Goal: Transaction & Acquisition: Purchase product/service

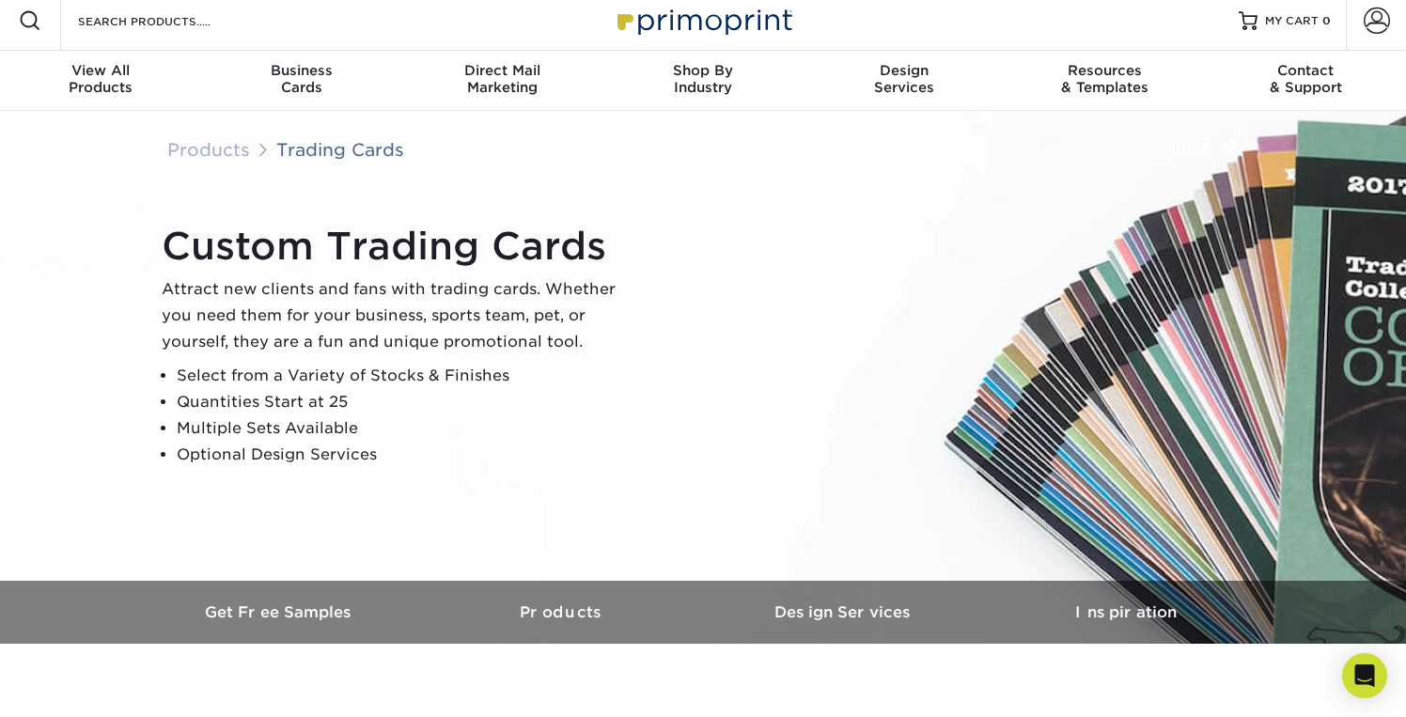
scroll to position [10, 0]
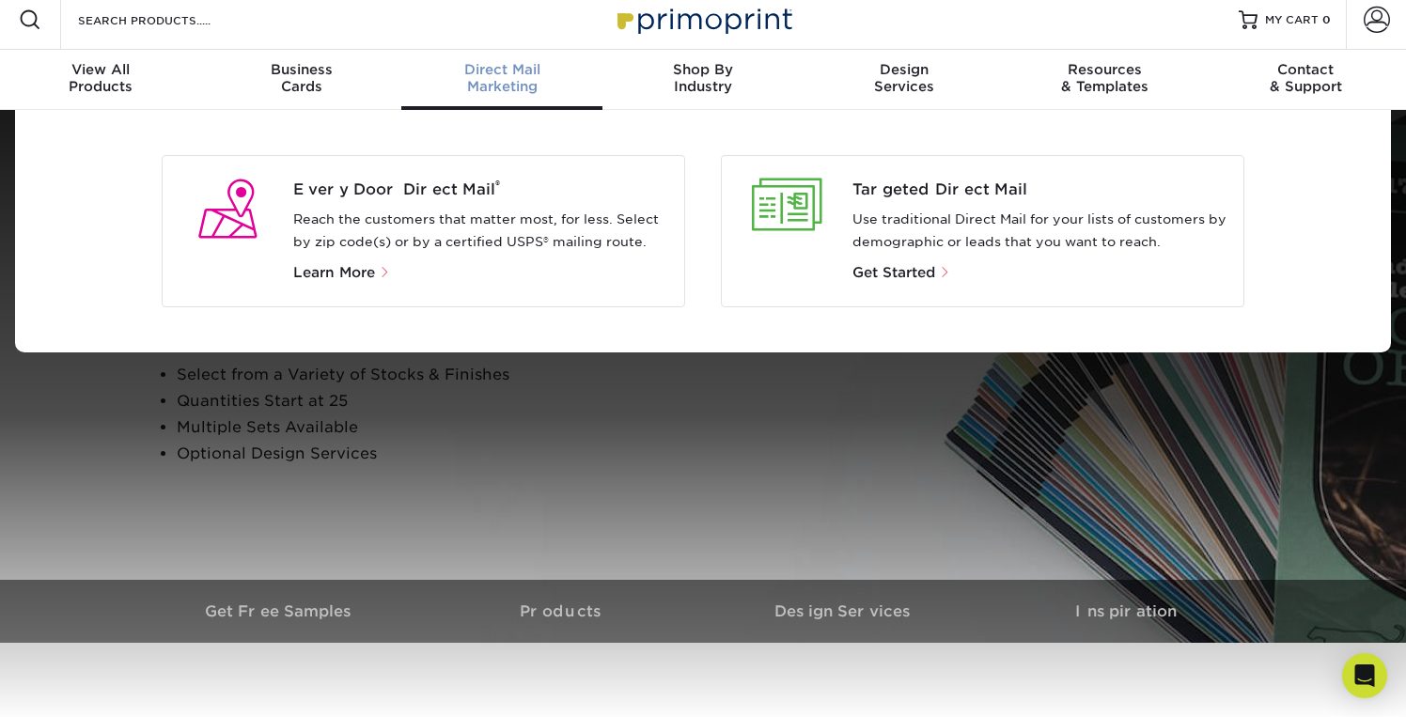
click at [488, 74] on span "Direct Mail" at bounding box center [501, 69] width 201 height 17
click at [302, 77] on span "Business" at bounding box center [301, 69] width 201 height 17
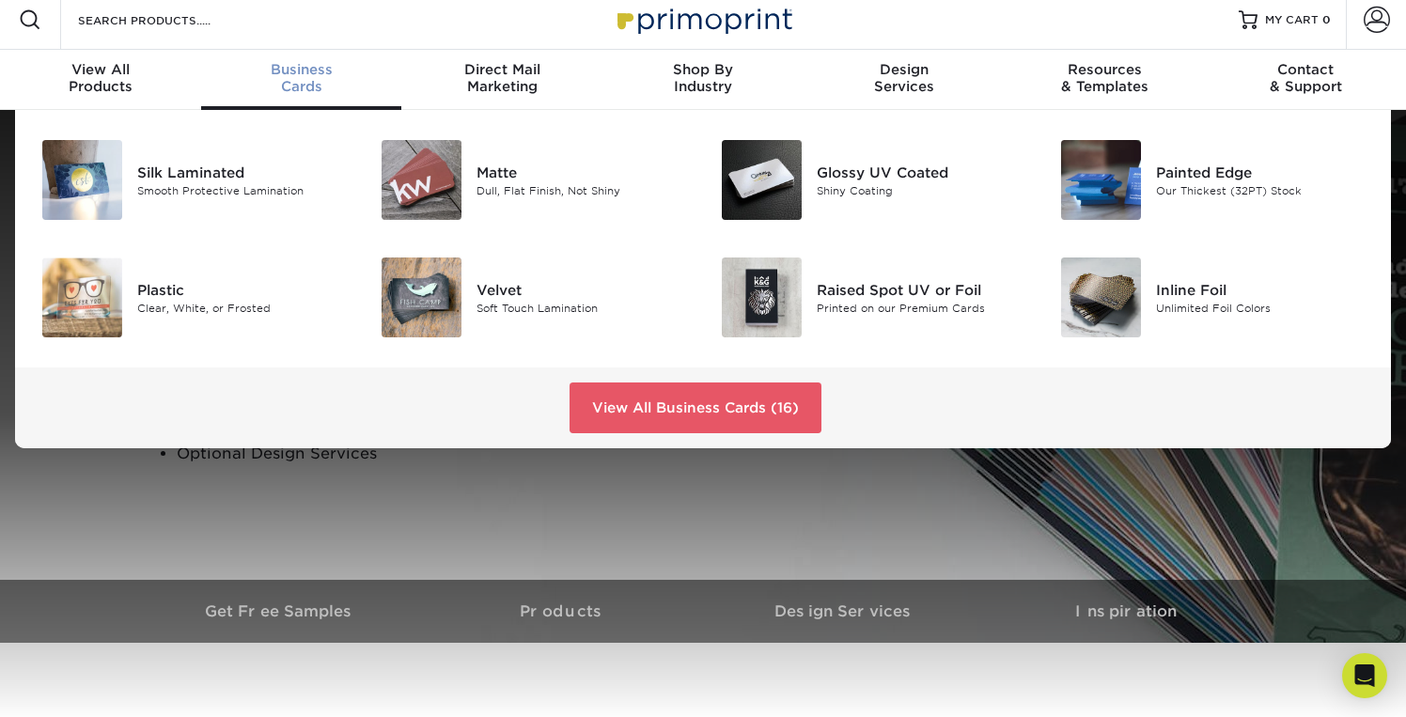
click at [305, 82] on div "Business Cards" at bounding box center [301, 78] width 201 height 34
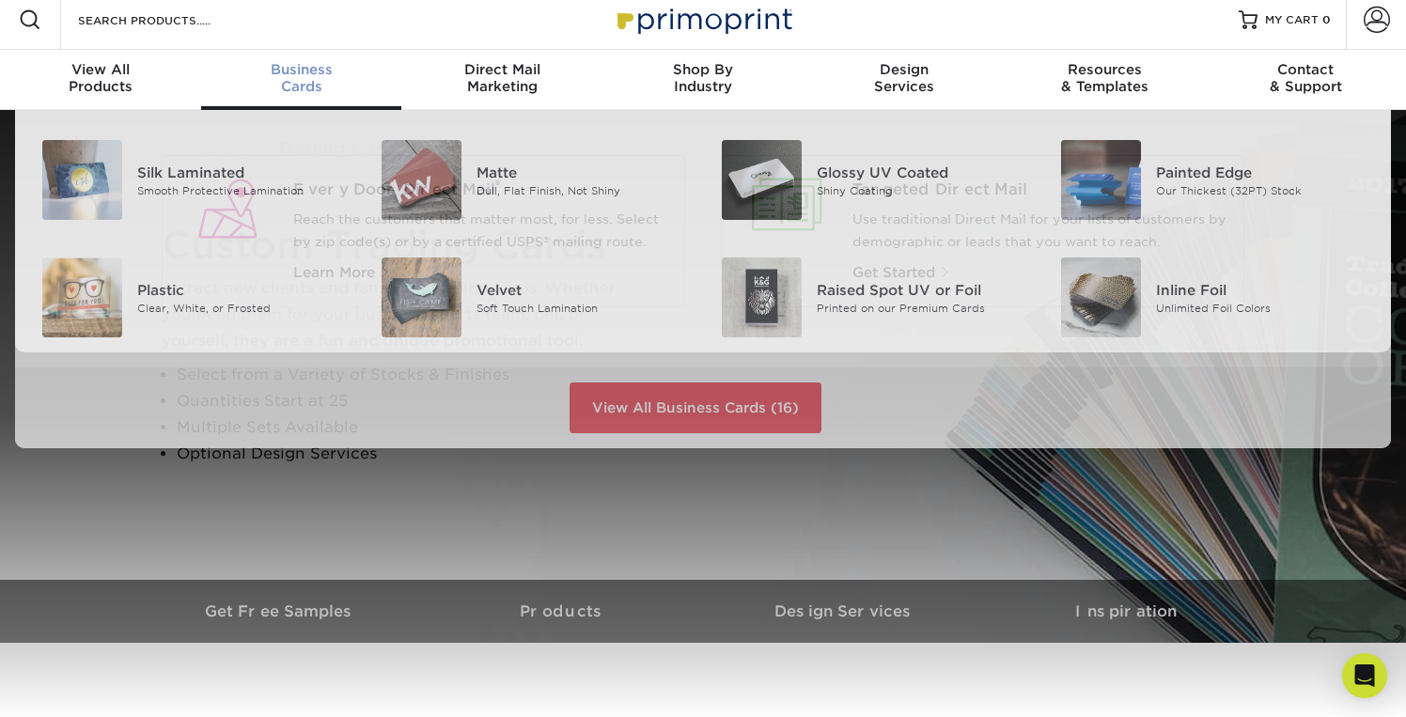
click at [299, 81] on div "Business Cards" at bounding box center [301, 78] width 201 height 34
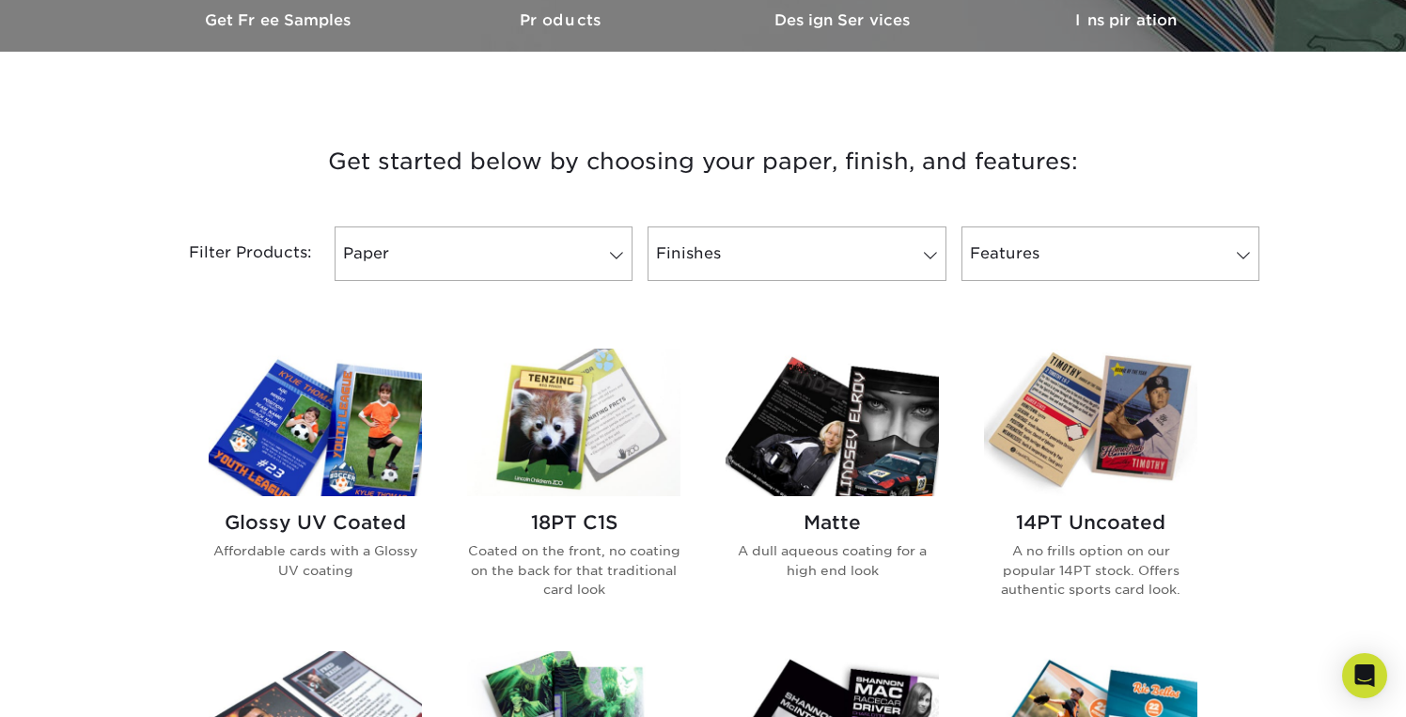
scroll to position [615, 0]
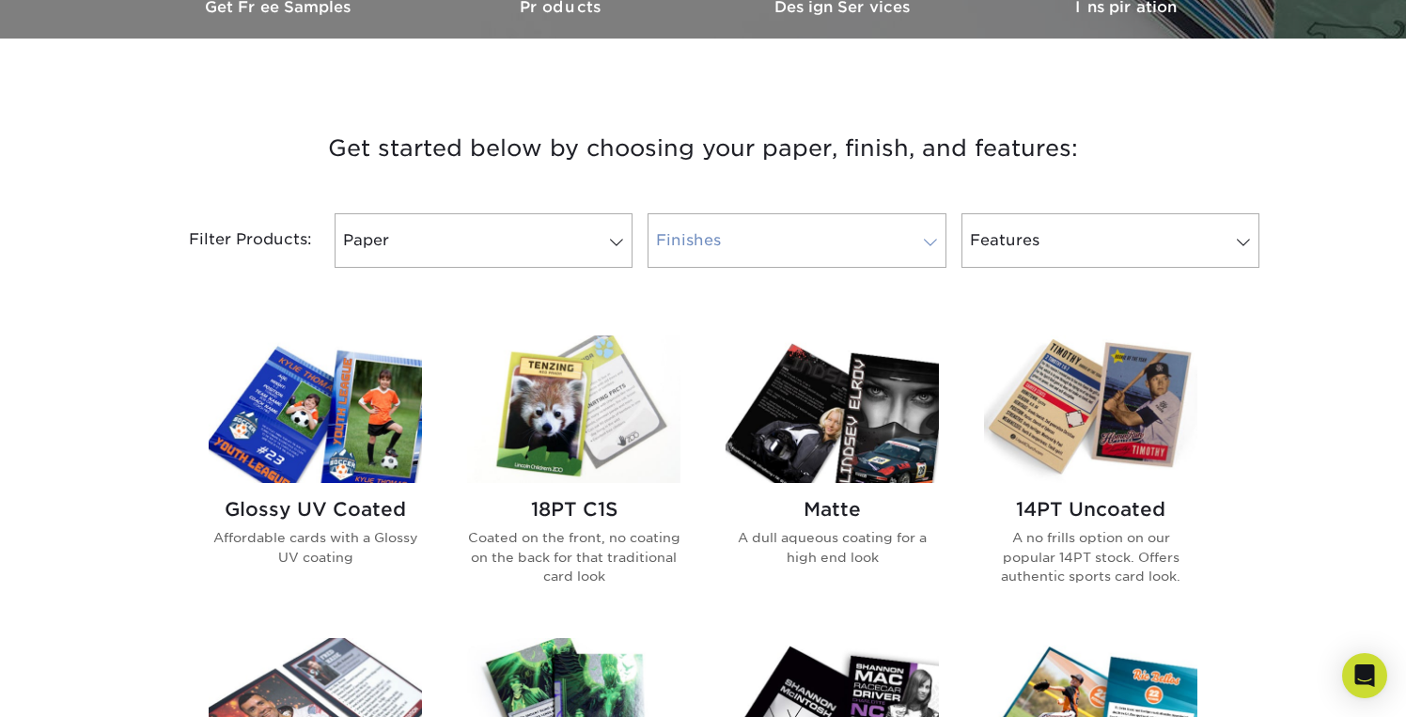
click at [839, 243] on link "Finishes" at bounding box center [797, 240] width 298 height 55
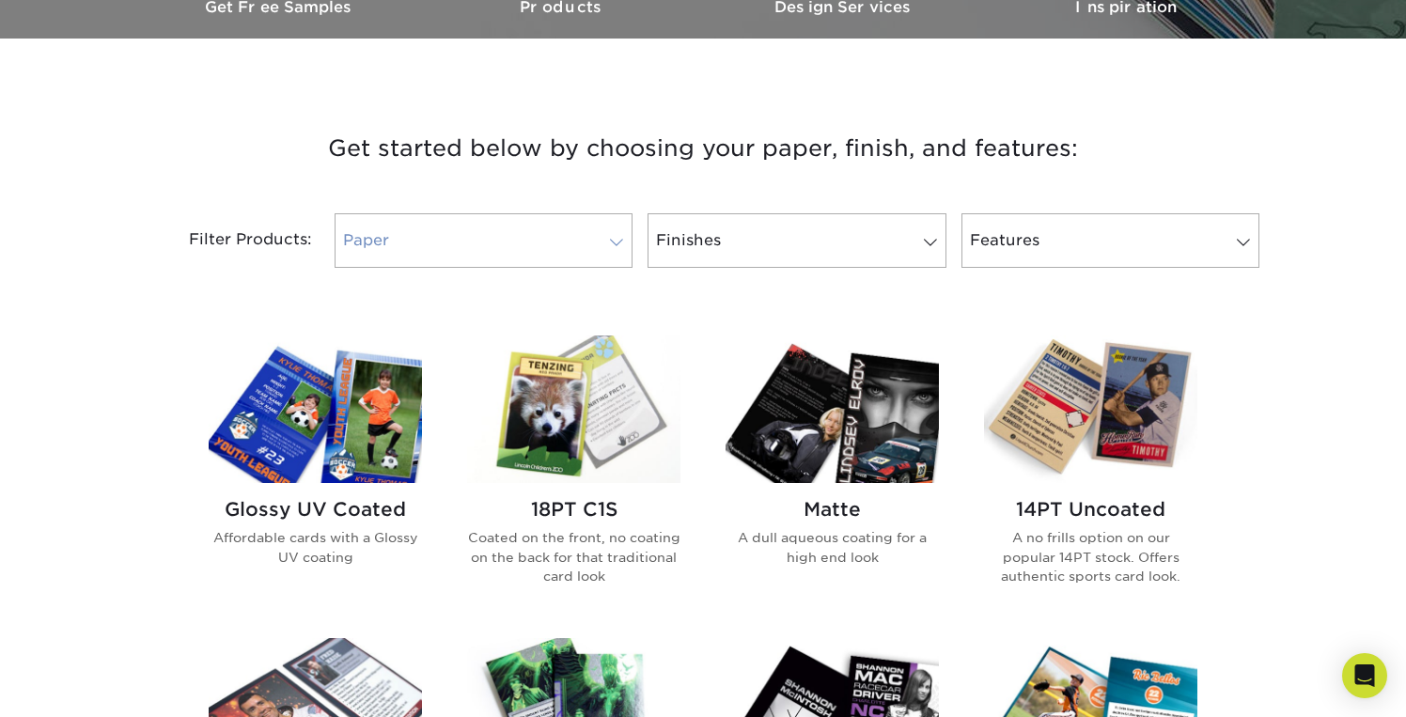
click at [527, 243] on link "Paper" at bounding box center [484, 240] width 298 height 55
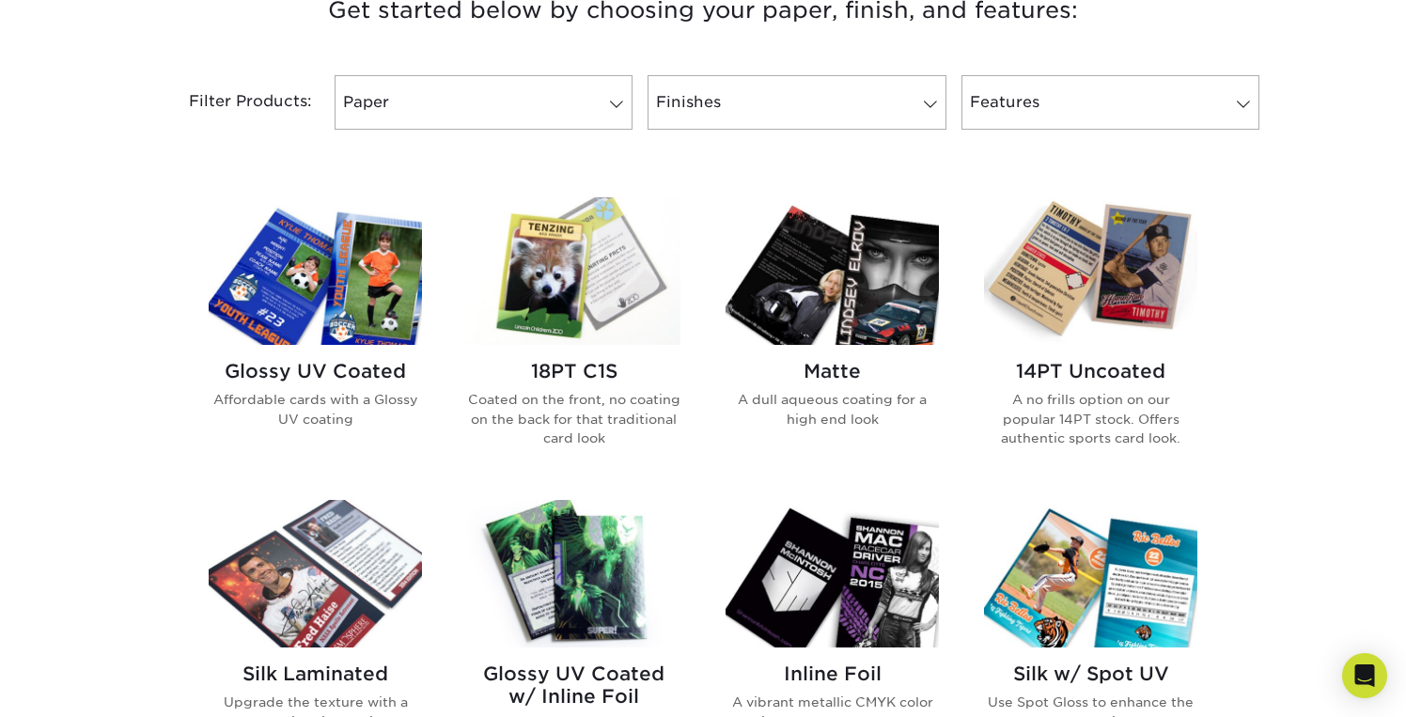
scroll to position [759, 0]
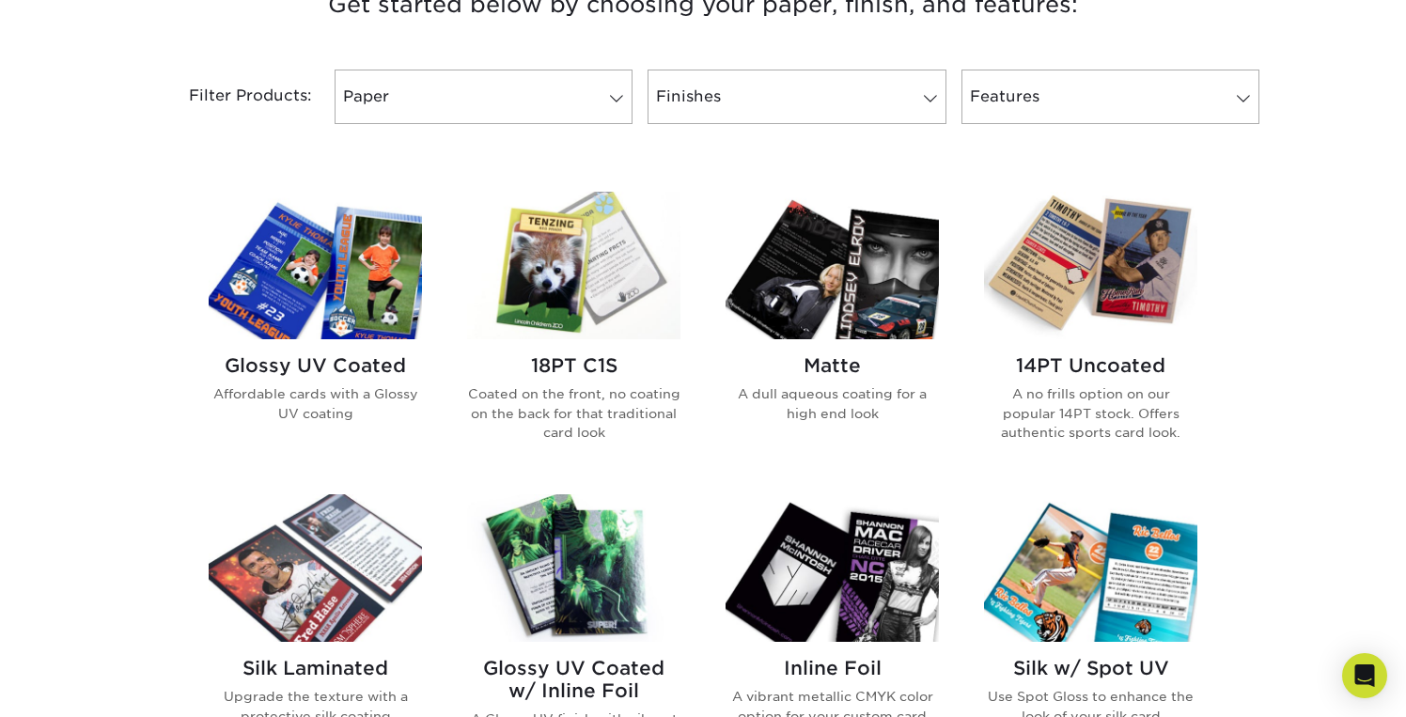
click at [360, 300] on img at bounding box center [315, 266] width 213 height 148
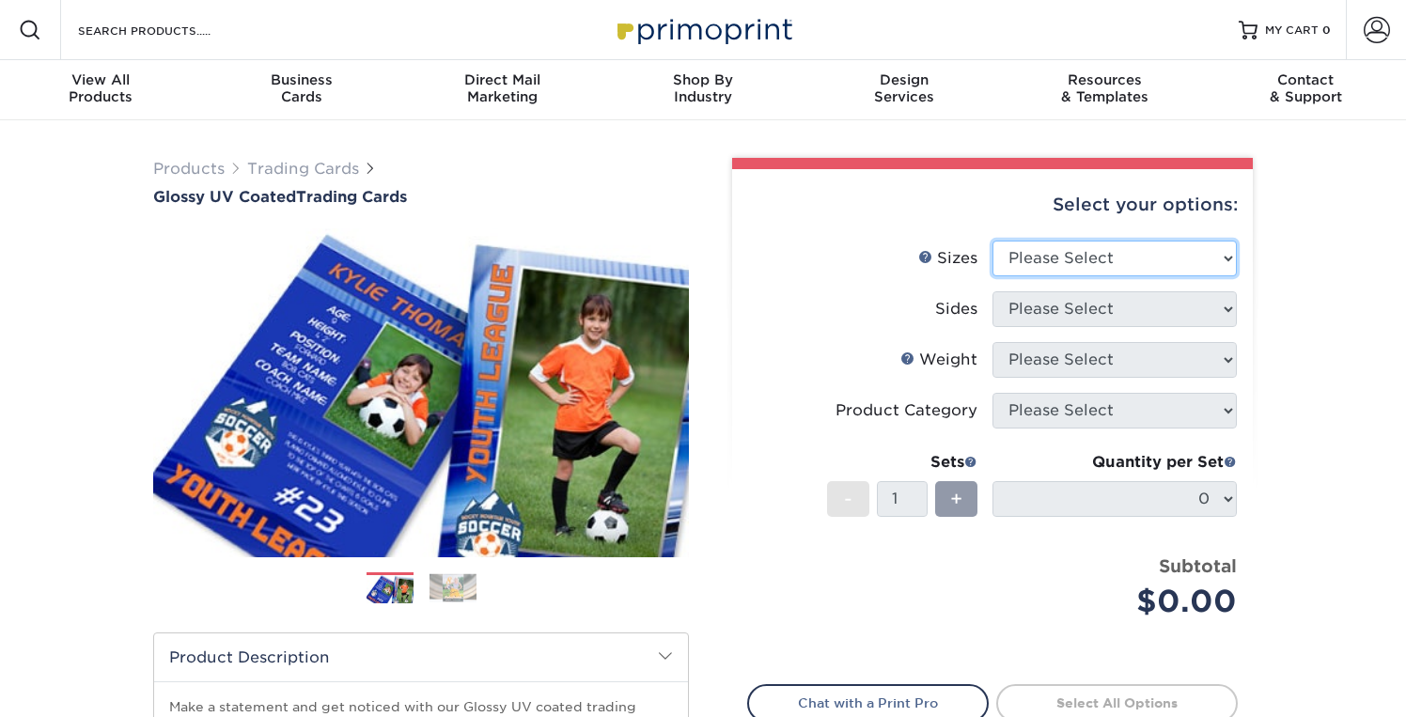
click at [1077, 263] on select "Please Select 2.5" x 3.5"" at bounding box center [1115, 259] width 244 height 36
select select "2.50x3.50"
click at [993, 241] on select "Please Select 2.5" x 3.5"" at bounding box center [1115, 259] width 244 height 36
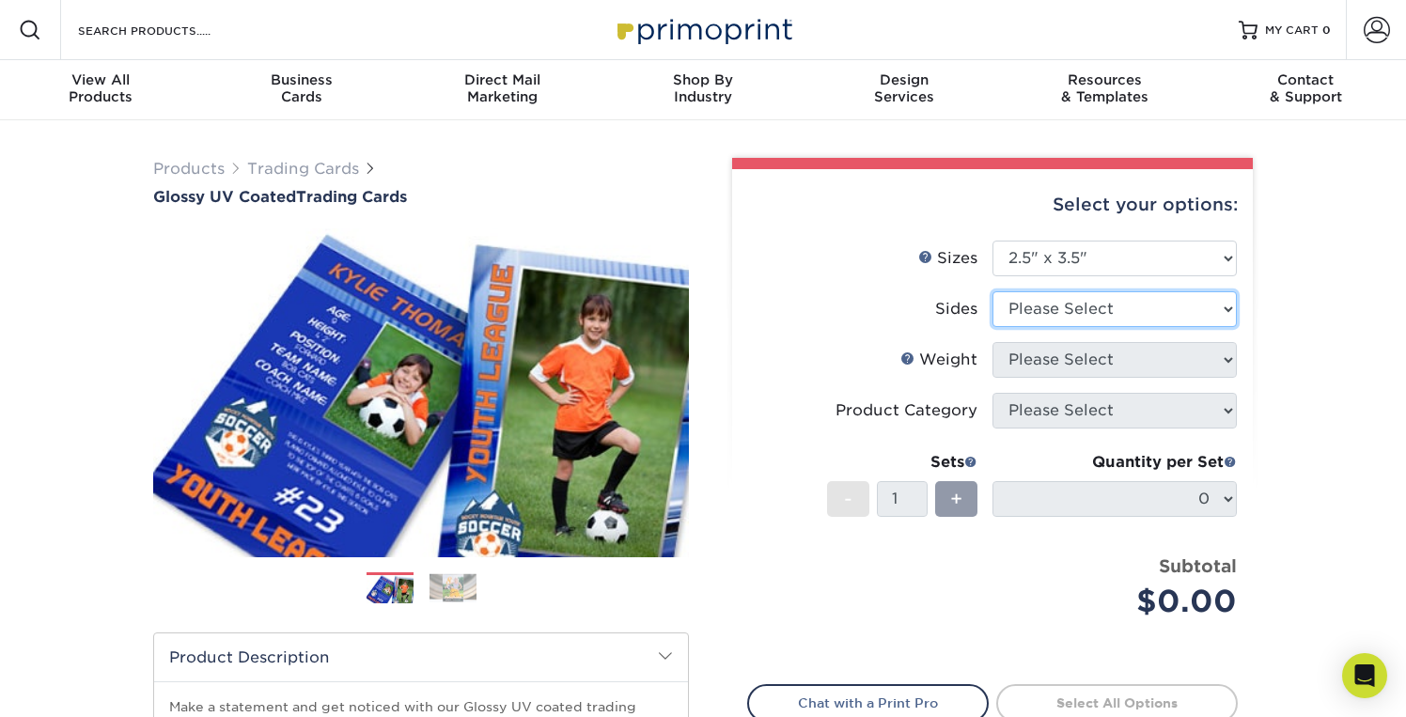
click at [1077, 311] on select "Please Select Print Both Sides Print Front Only" at bounding box center [1115, 309] width 244 height 36
select select "13abbda7-1d64-4f25-8bb2-c179b224825d"
click at [993, 291] on select "Please Select Print Both Sides Print Front Only" at bounding box center [1115, 309] width 244 height 36
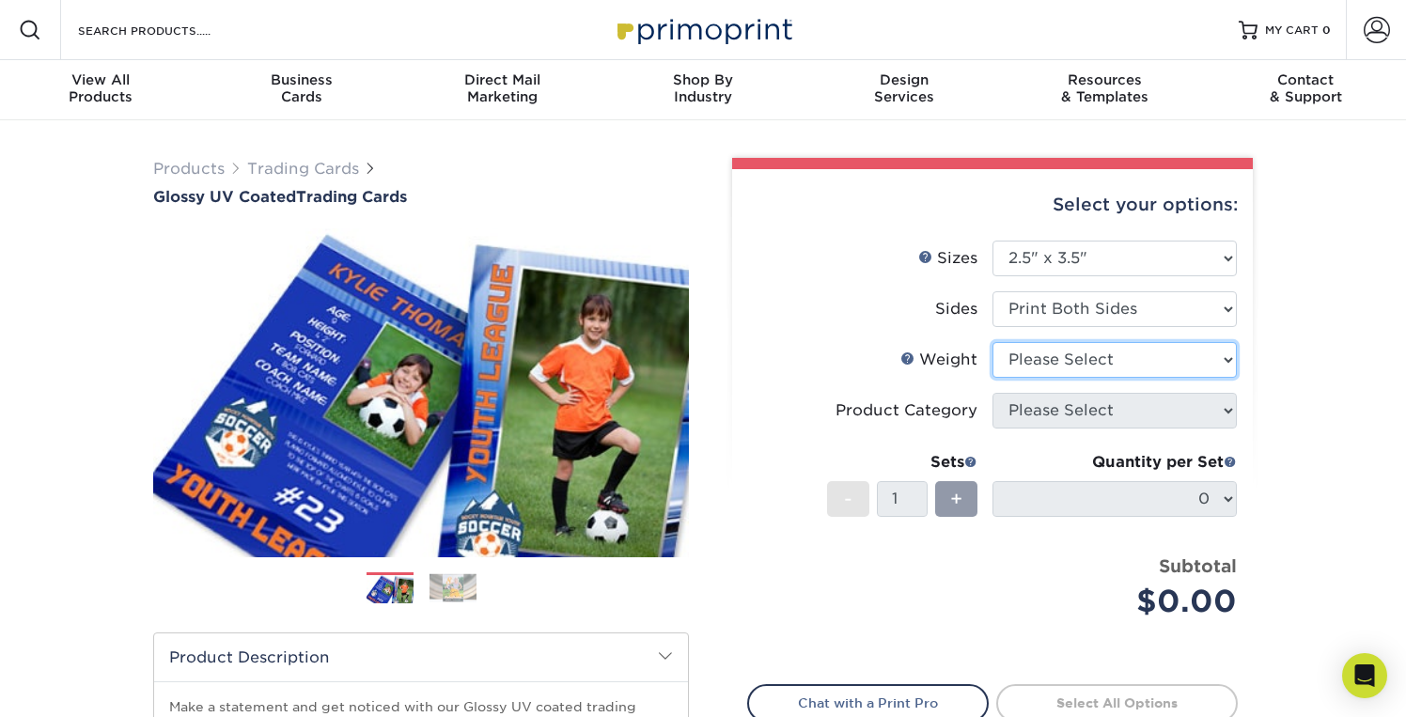
click at [1081, 358] on select "Please Select 16PT 14PT 18PT C1S" at bounding box center [1115, 360] width 244 height 36
select select "16PT"
click at [993, 342] on select "Please Select 16PT 14PT 18PT C1S" at bounding box center [1115, 360] width 244 height 36
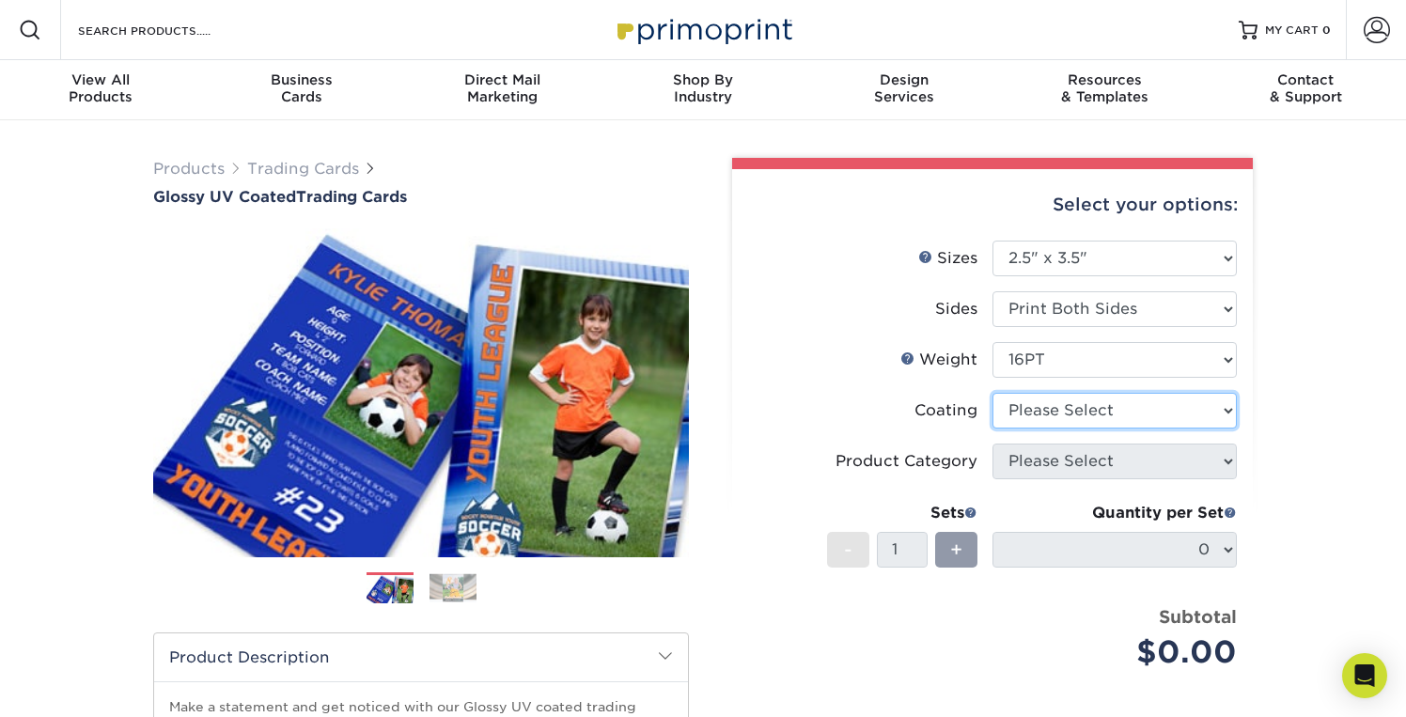
click at [1071, 419] on select at bounding box center [1115, 411] width 244 height 36
select select "1e8116af-acfc-44b1-83dc-8181aa338834"
click at [993, 393] on select at bounding box center [1115, 411] width 244 height 36
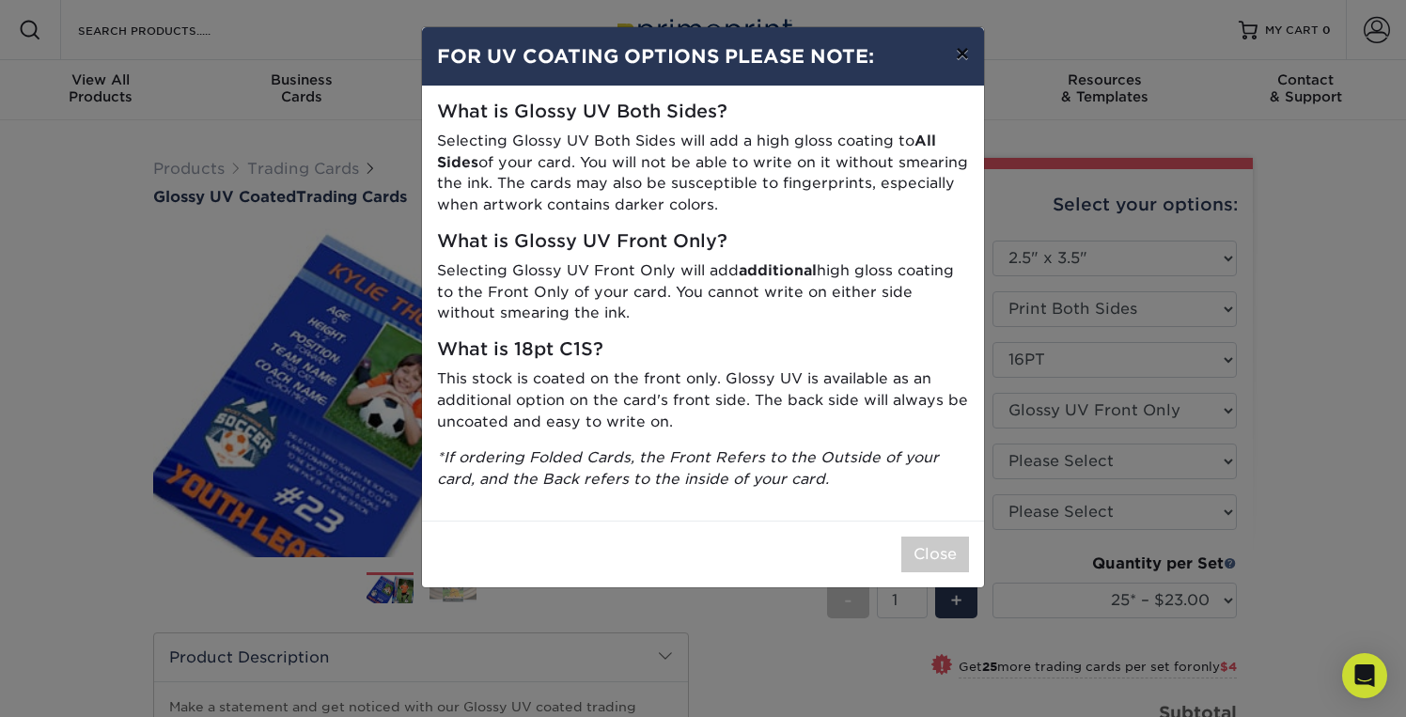
click at [959, 54] on button "×" at bounding box center [962, 53] width 43 height 53
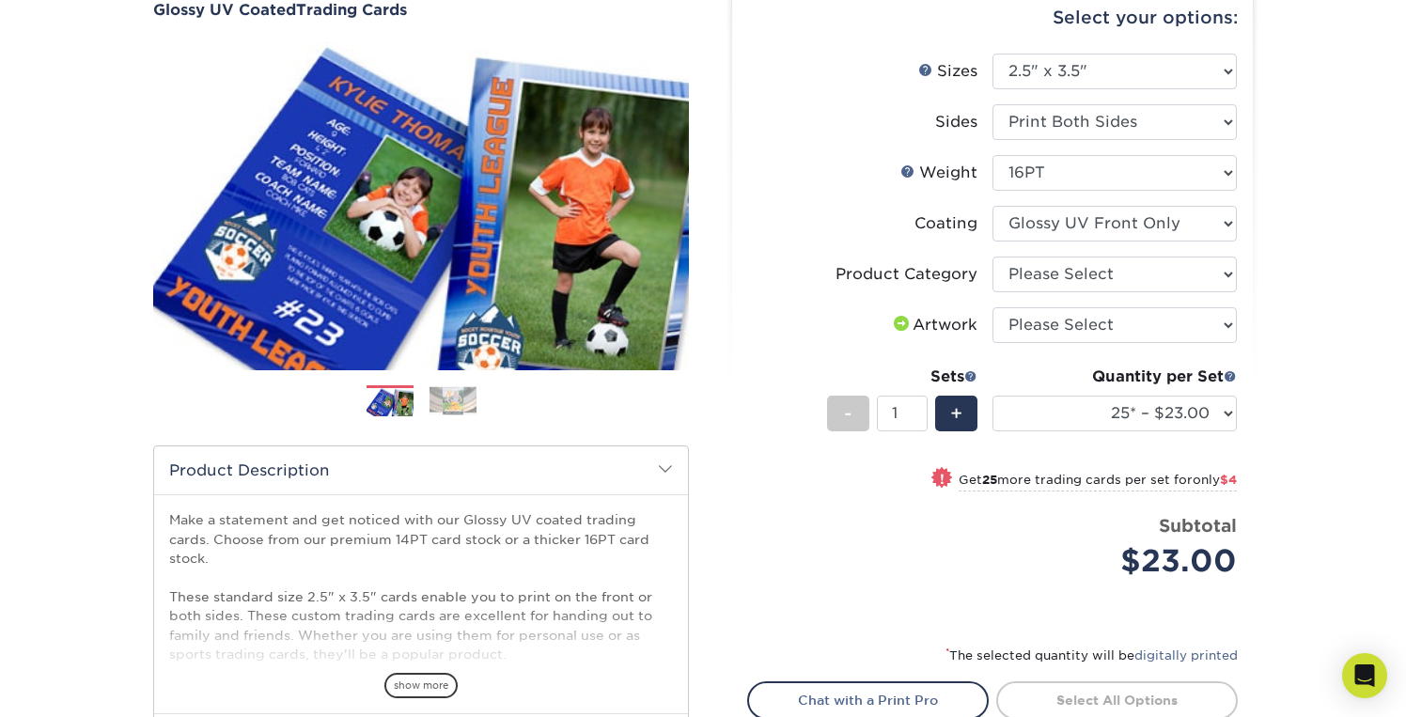
scroll to position [192, 0]
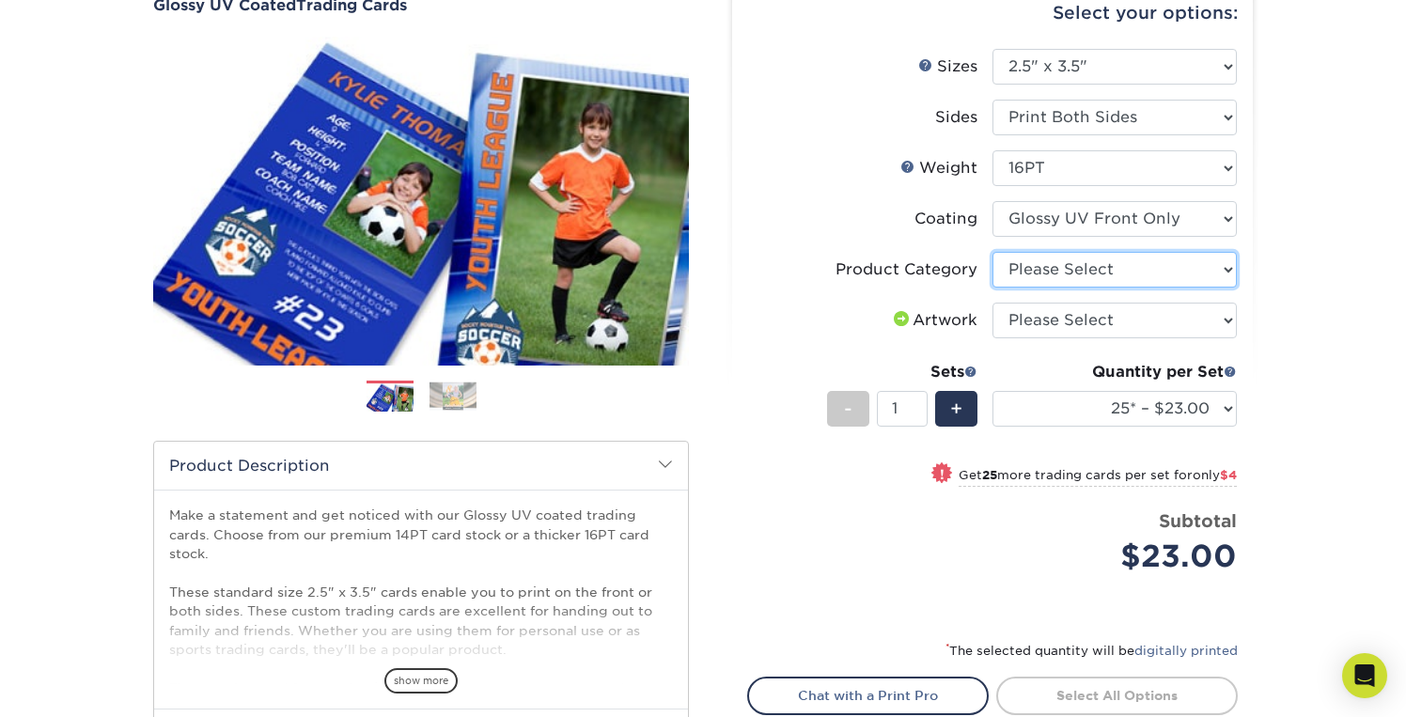
click at [1128, 272] on select "Please Select Trading Cards" at bounding box center [1115, 270] width 244 height 36
select select "c2f9bce9-36c2-409d-b101-c29d9d031e18"
click at [993, 252] on select "Please Select Trading Cards" at bounding box center [1115, 270] width 244 height 36
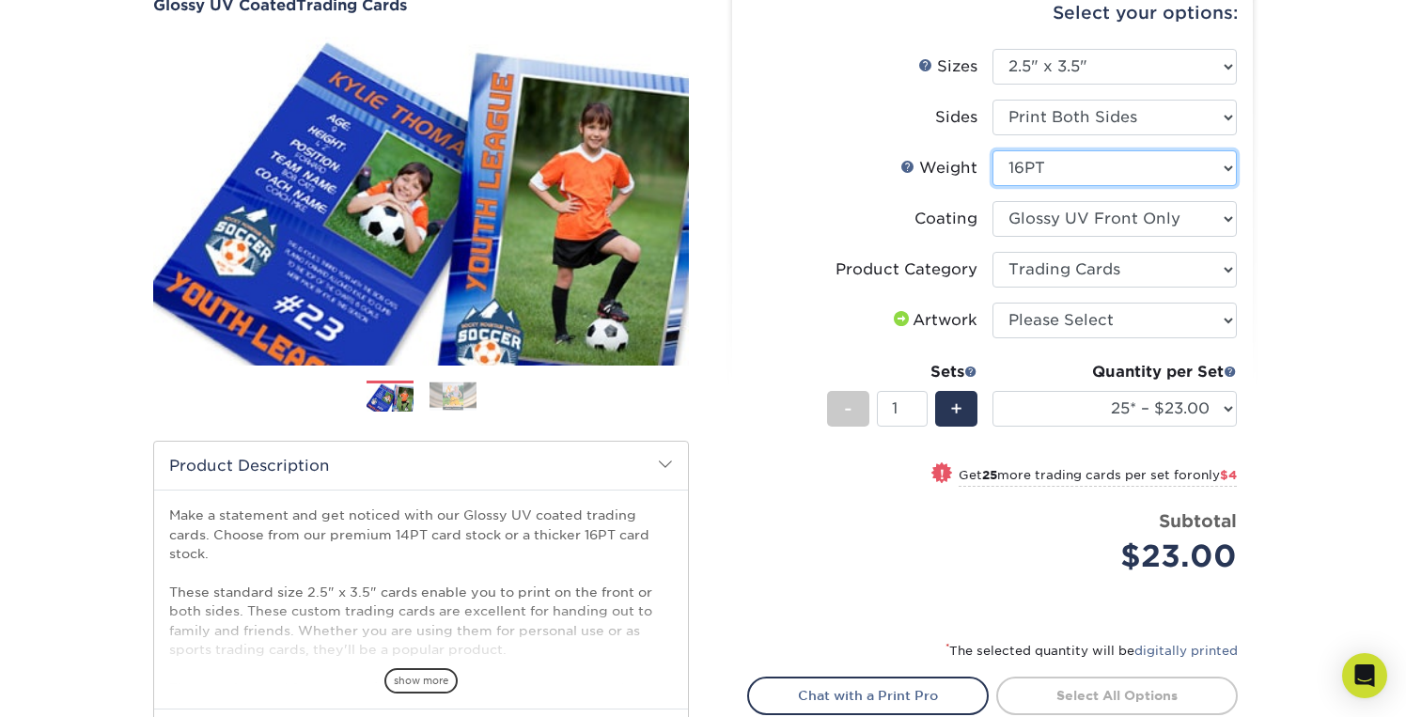
click at [1143, 177] on select "Please Select 16PT 14PT 18PT C1S" at bounding box center [1115, 168] width 244 height 36
select select "18PTC1S"
click at [993, 150] on select "Please Select 16PT 14PT 18PT C1S" at bounding box center [1115, 168] width 244 height 36
select select "-1"
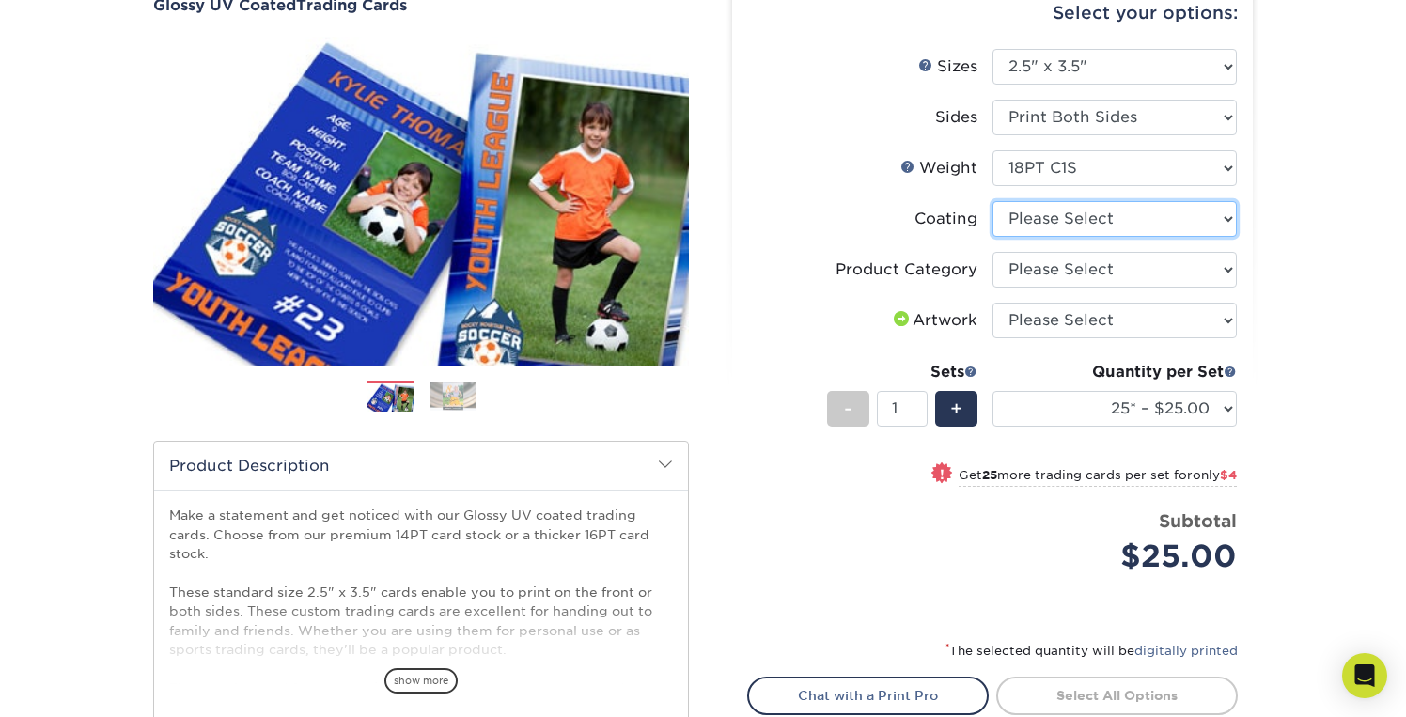
click at [1189, 223] on select at bounding box center [1115, 219] width 244 height 36
select select "1e8116af-acfc-44b1-83dc-8181aa338834"
click at [993, 201] on select at bounding box center [1115, 219] width 244 height 36
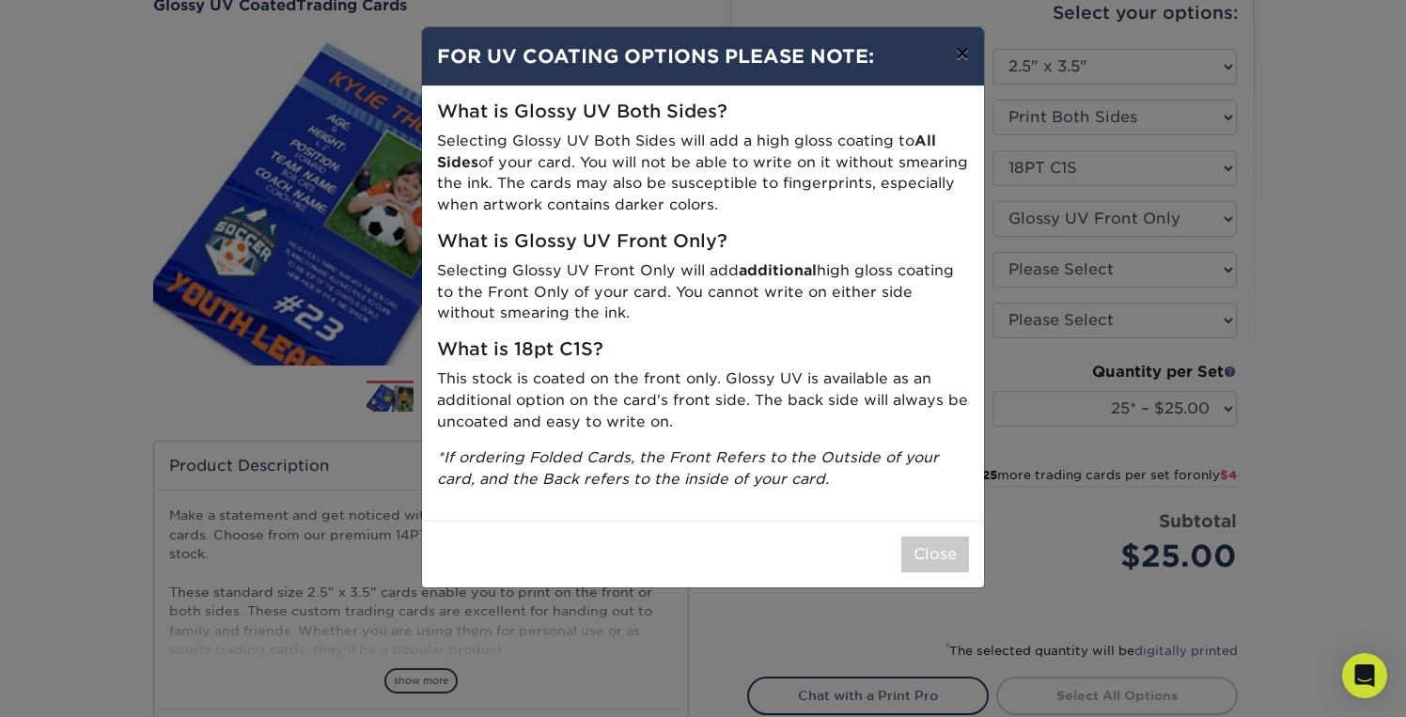
click at [969, 55] on button "×" at bounding box center [962, 53] width 43 height 53
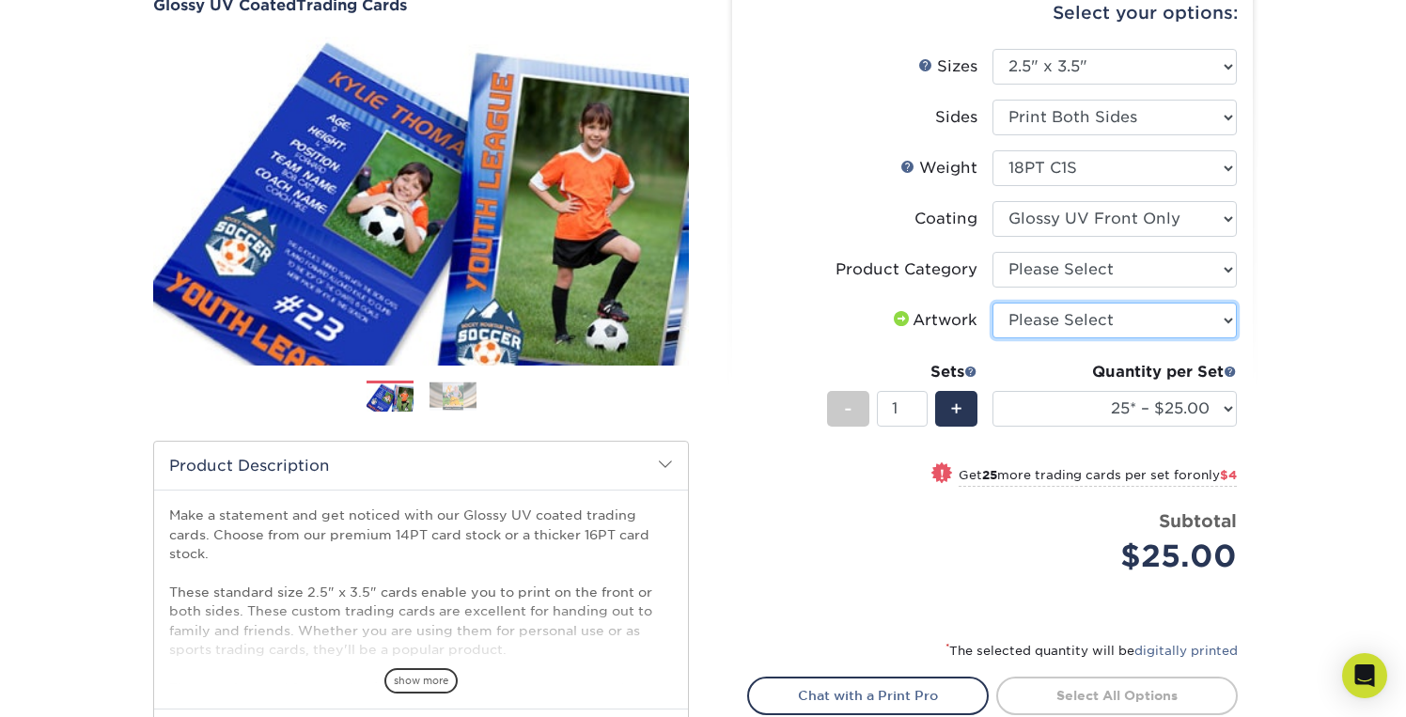
click at [1219, 322] on select "Please Select I will upload files I need a design - $100" at bounding box center [1115, 321] width 244 height 36
select select "upload"
click at [993, 303] on select "Please Select I will upload files I need a design - $100" at bounding box center [1115, 321] width 244 height 36
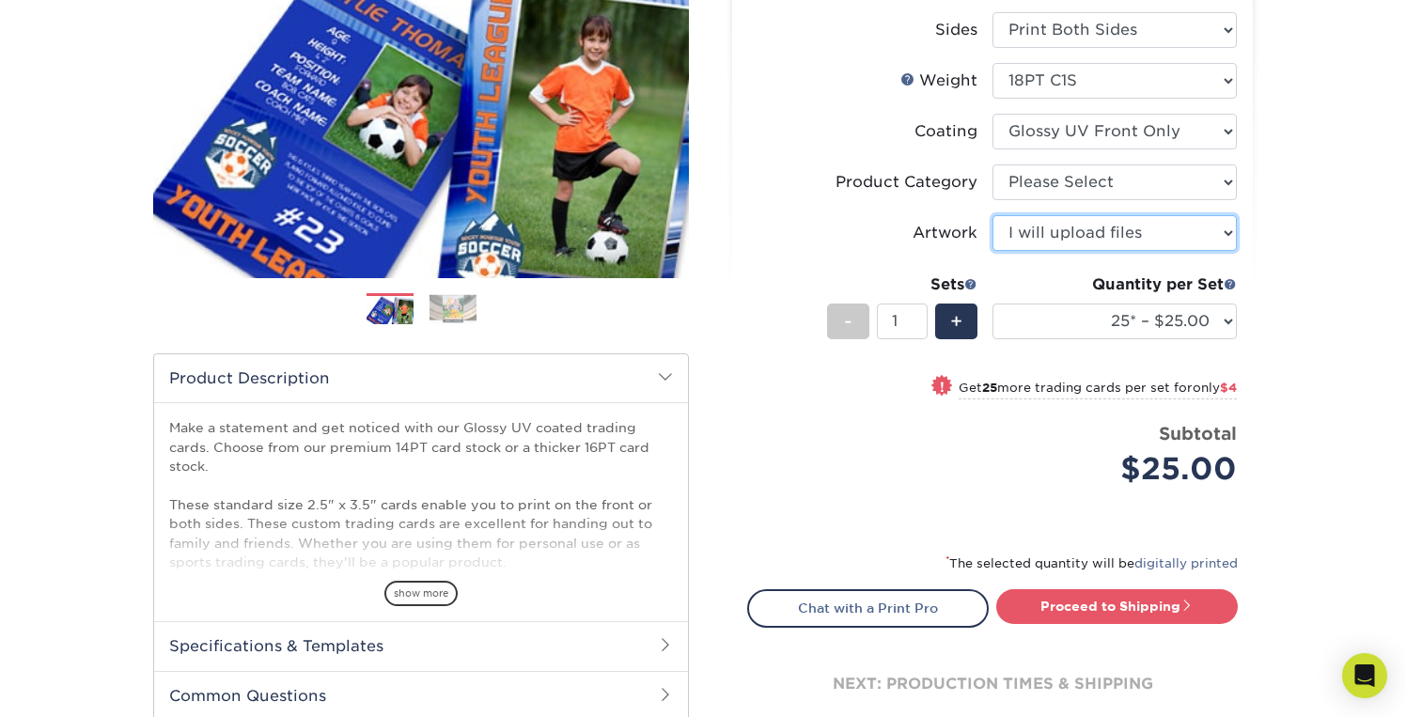
scroll to position [299, 0]
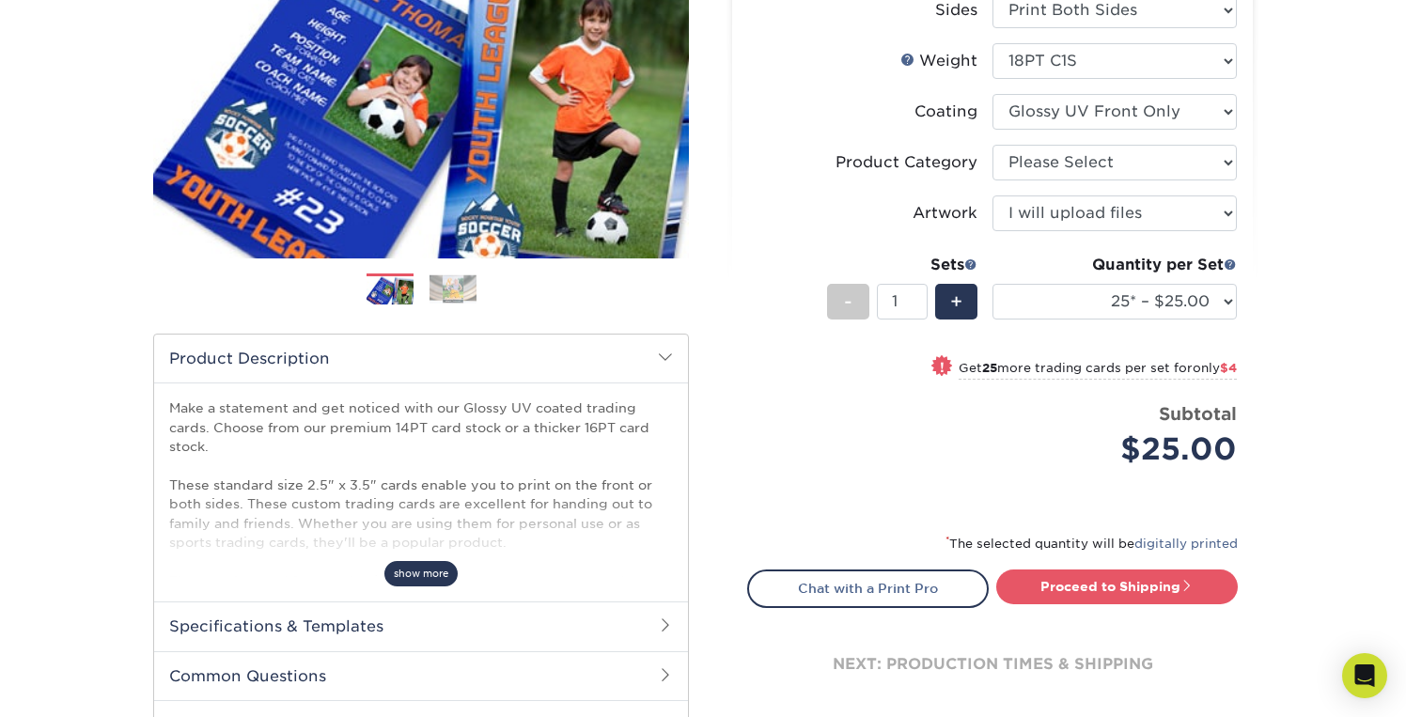
click at [431, 574] on span "show more" at bounding box center [420, 573] width 73 height 25
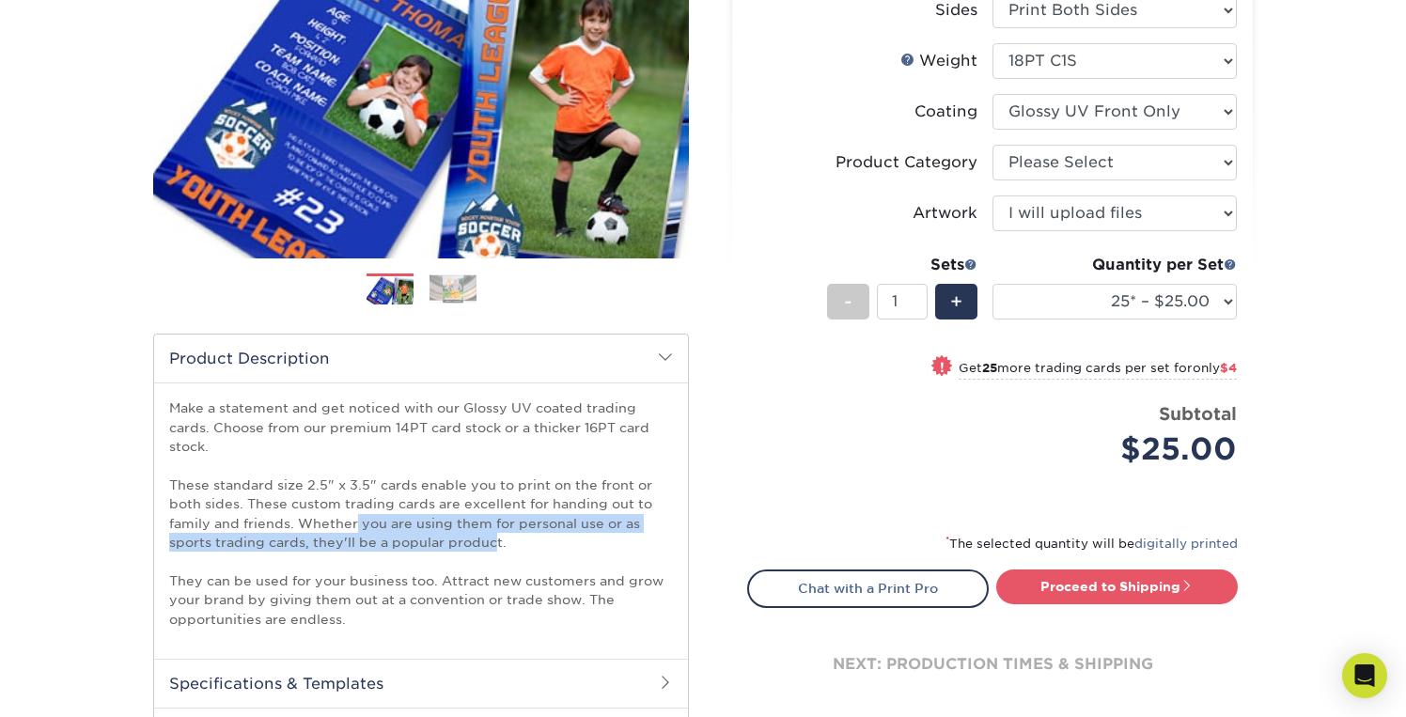
drag, startPoint x: 354, startPoint y: 521, endPoint x: 492, endPoint y: 535, distance: 138.0
click at [493, 536] on p "Make a statement and get noticed with our Glossy UV coated trading cards. Choos…" at bounding box center [421, 514] width 504 height 230
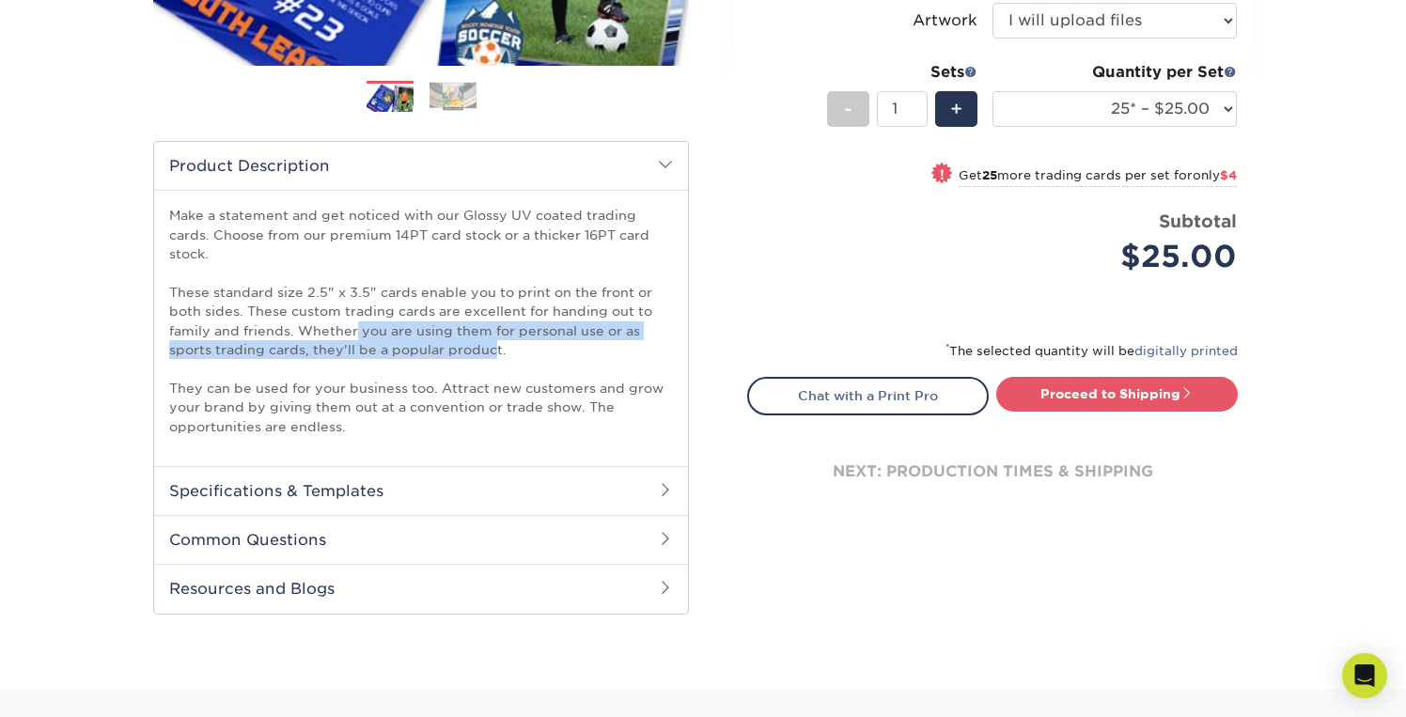
scroll to position [502, 0]
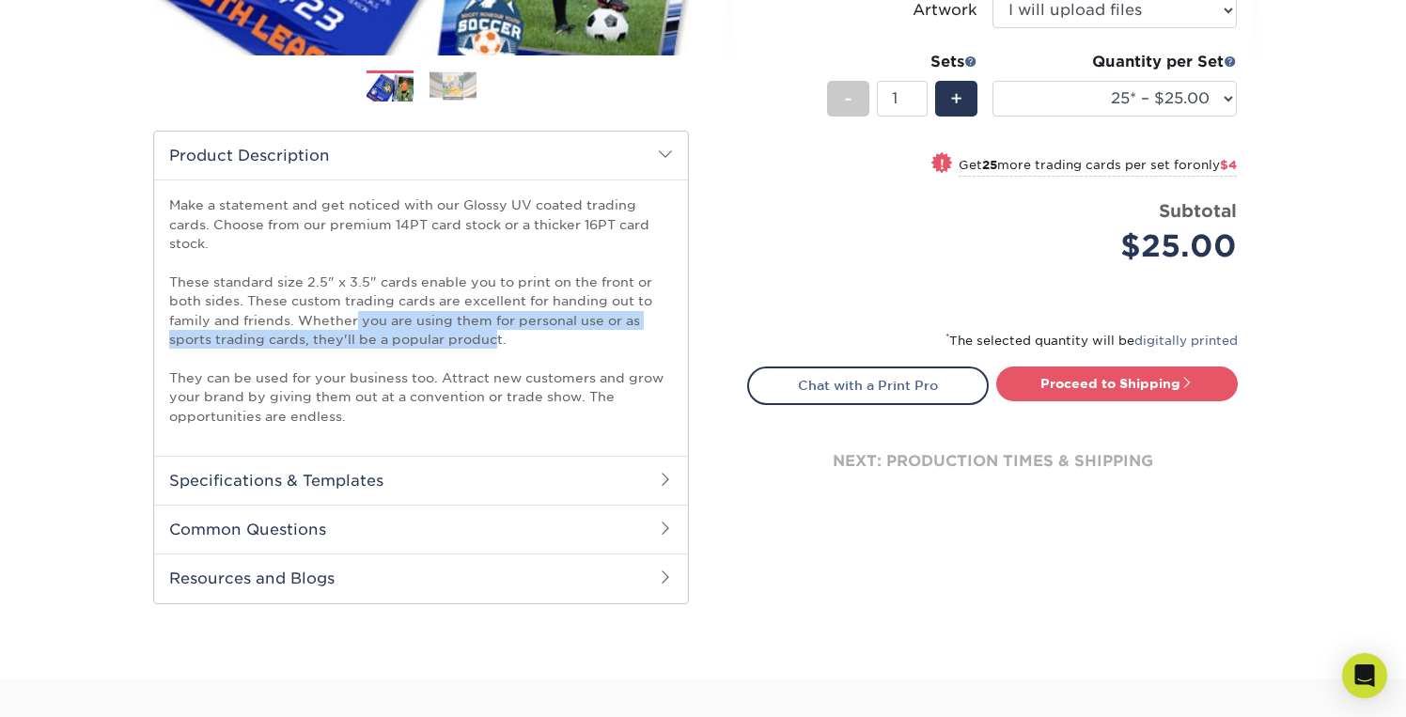
click at [453, 533] on h2 "Common Questions" at bounding box center [421, 529] width 534 height 49
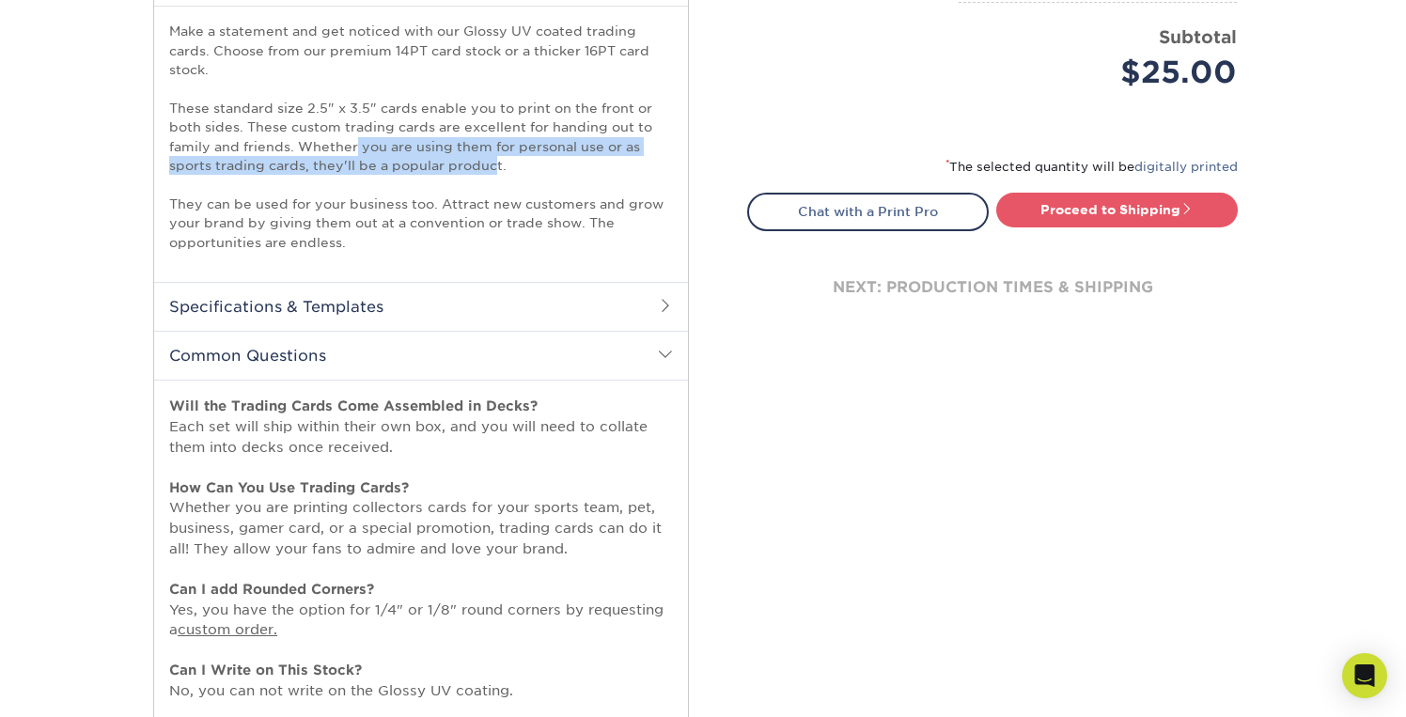
scroll to position [682, 0]
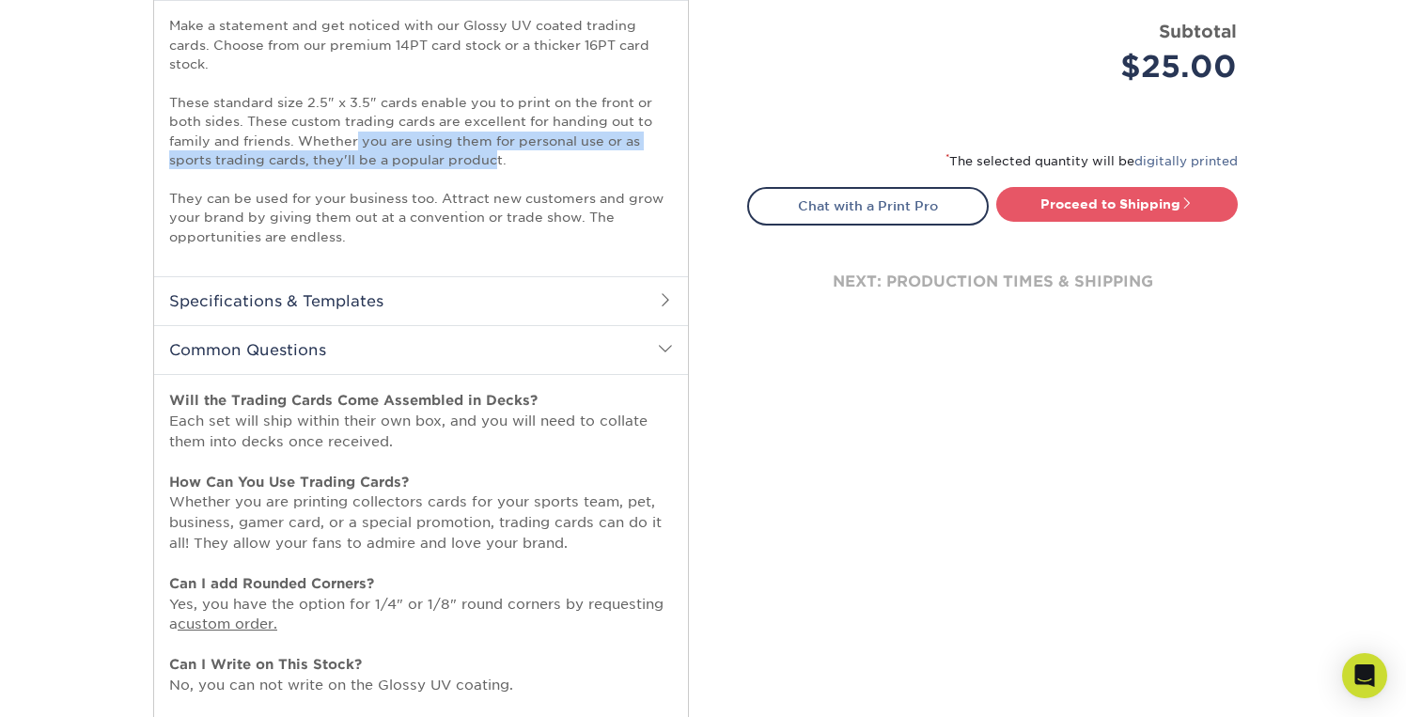
click at [434, 307] on h2 "Specifications & Templates" at bounding box center [421, 300] width 534 height 49
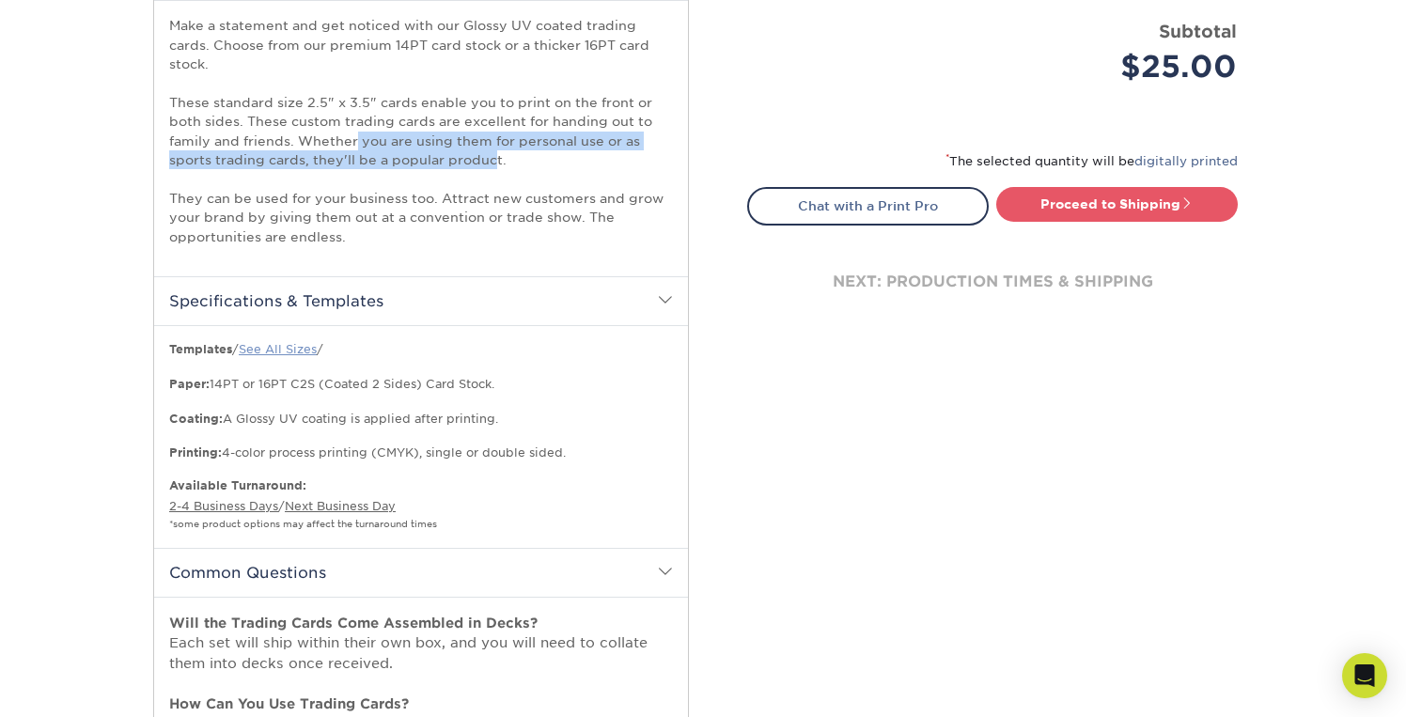
click at [309, 349] on link "See All Sizes" at bounding box center [278, 349] width 78 height 14
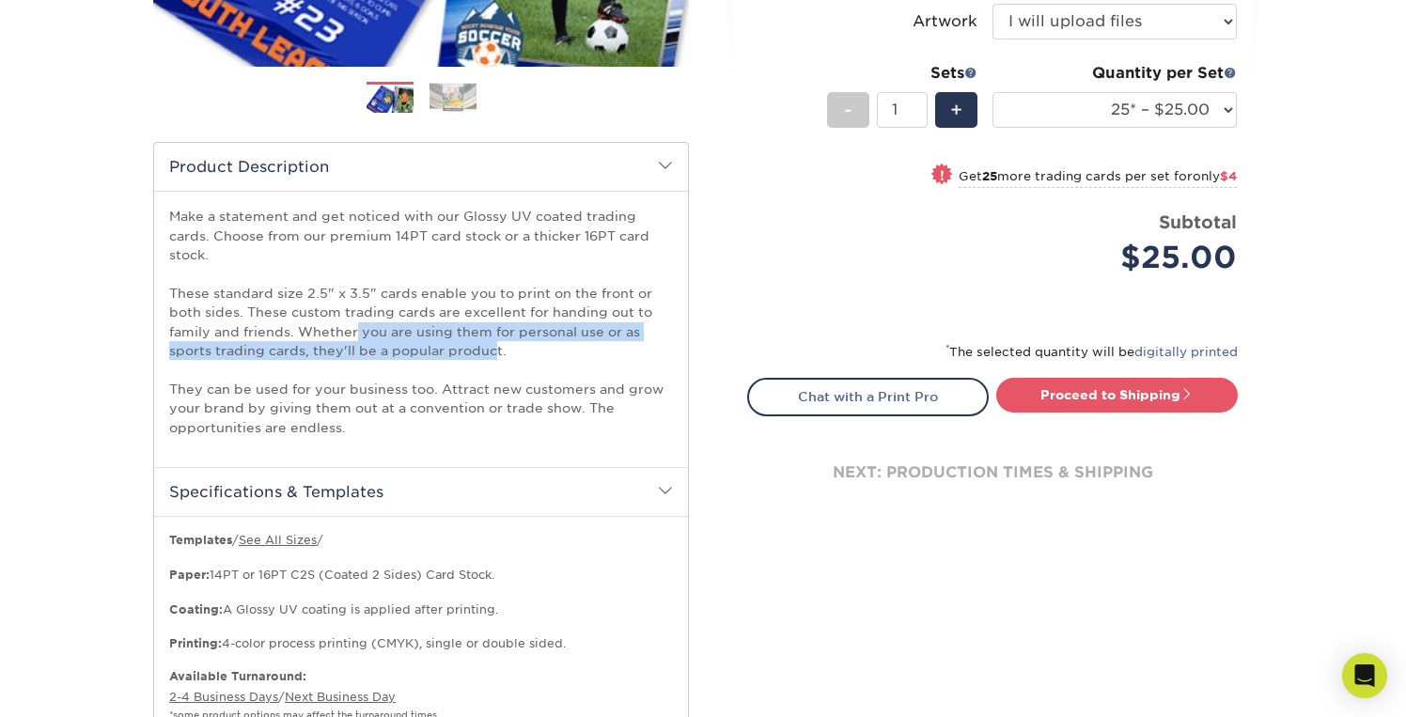
scroll to position [384, 0]
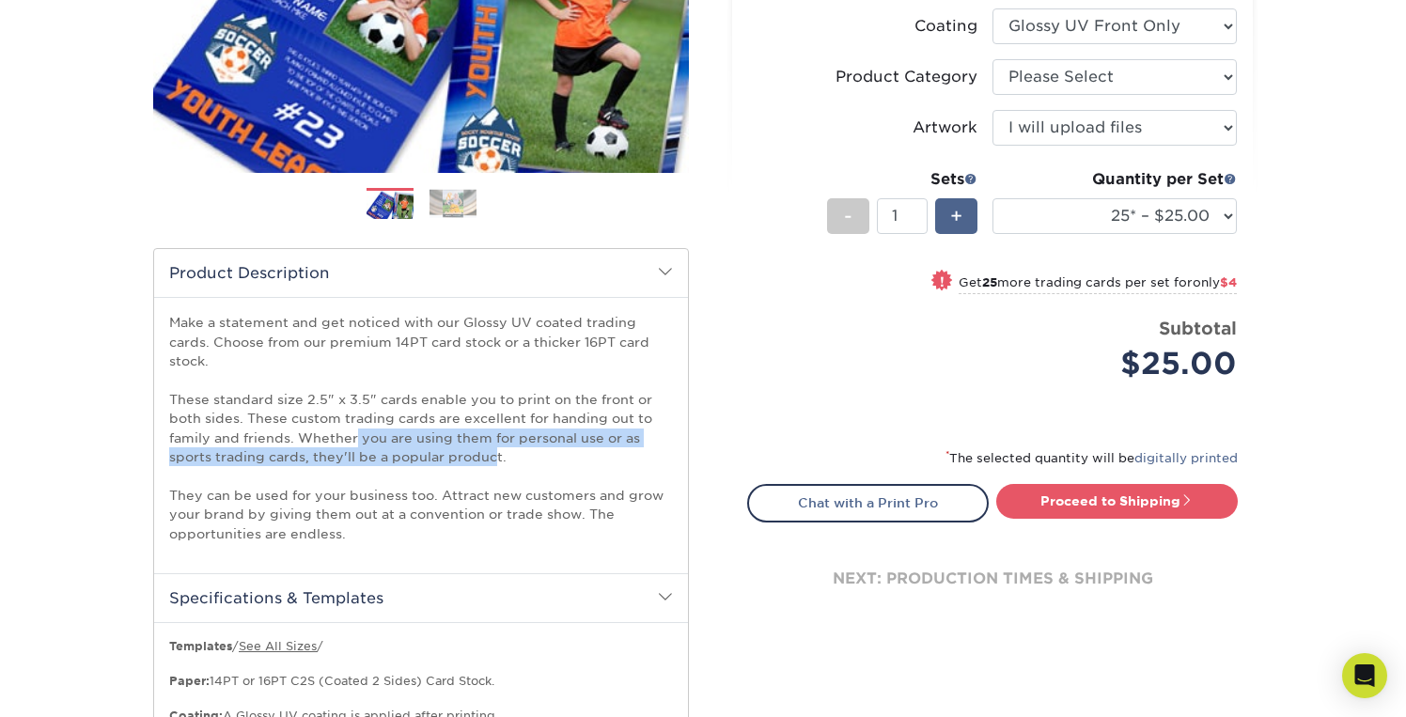
click at [953, 212] on span "+" at bounding box center [956, 216] width 12 height 28
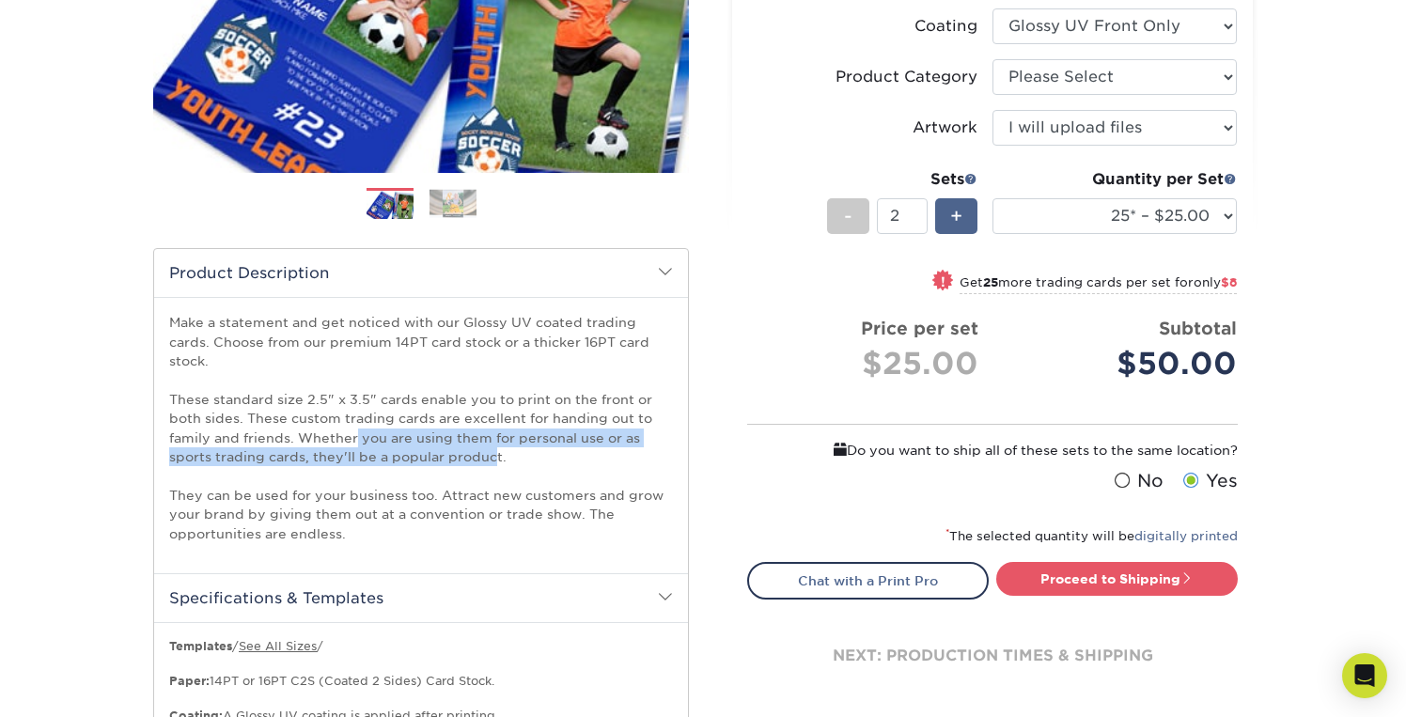
click at [953, 212] on span "+" at bounding box center [956, 216] width 12 height 28
type input "3"
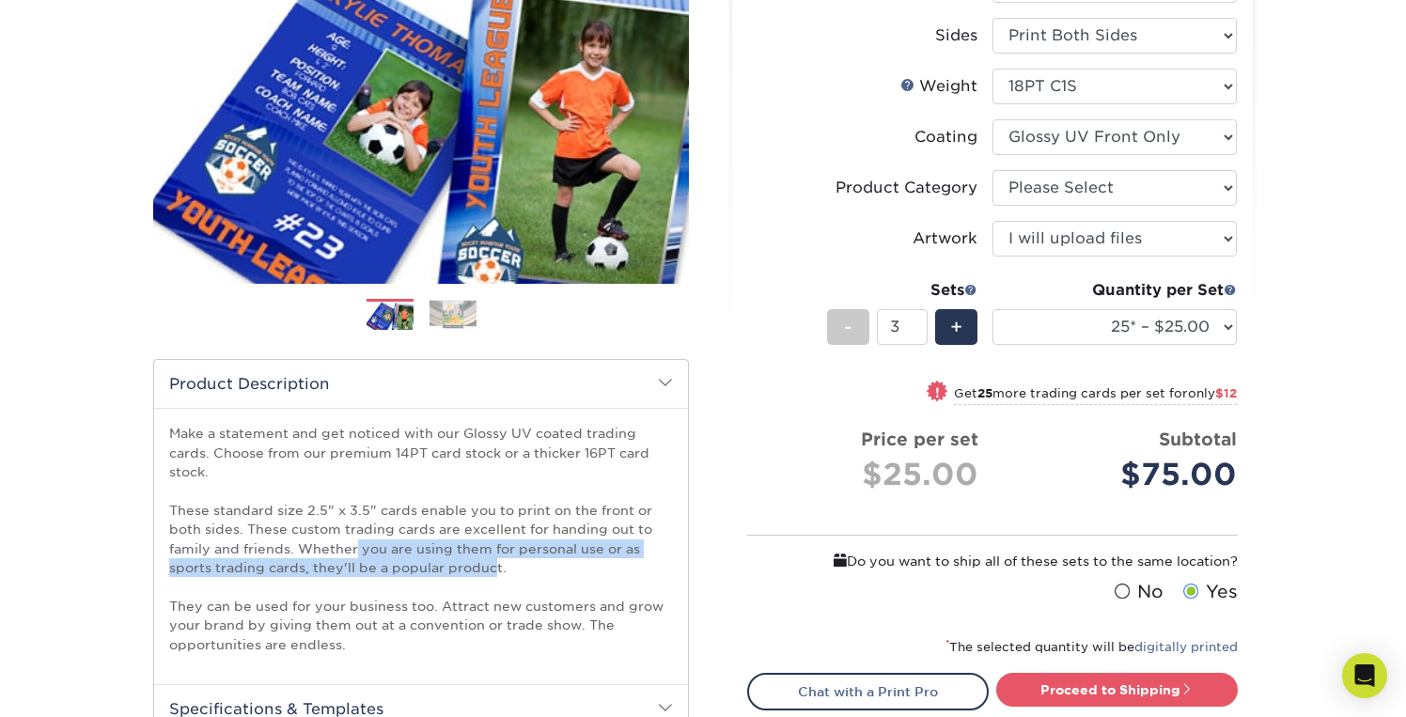
scroll to position [227, 0]
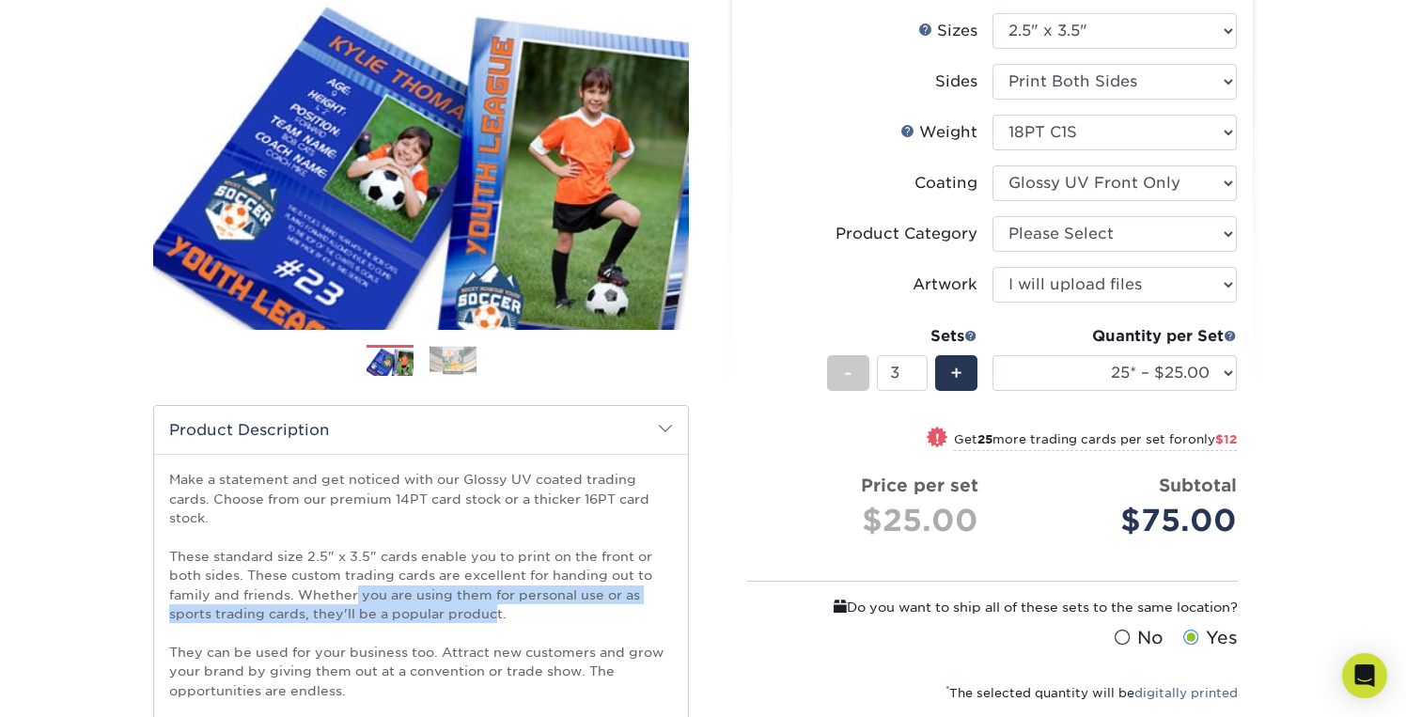
click at [1004, 439] on small "Get 25 more trading cards per set for only $12" at bounding box center [1095, 441] width 283 height 19
select select "50* – $29.00"
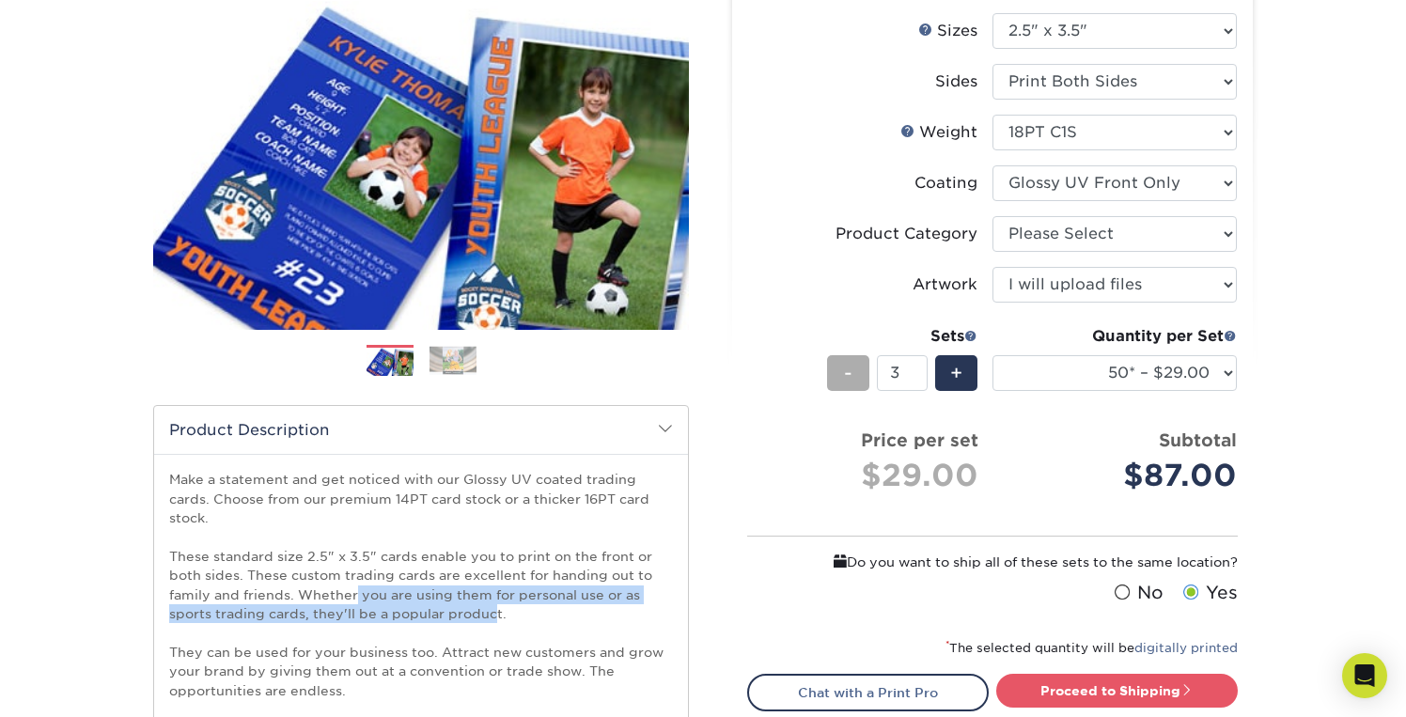
click at [838, 379] on div "-" at bounding box center [848, 373] width 42 height 36
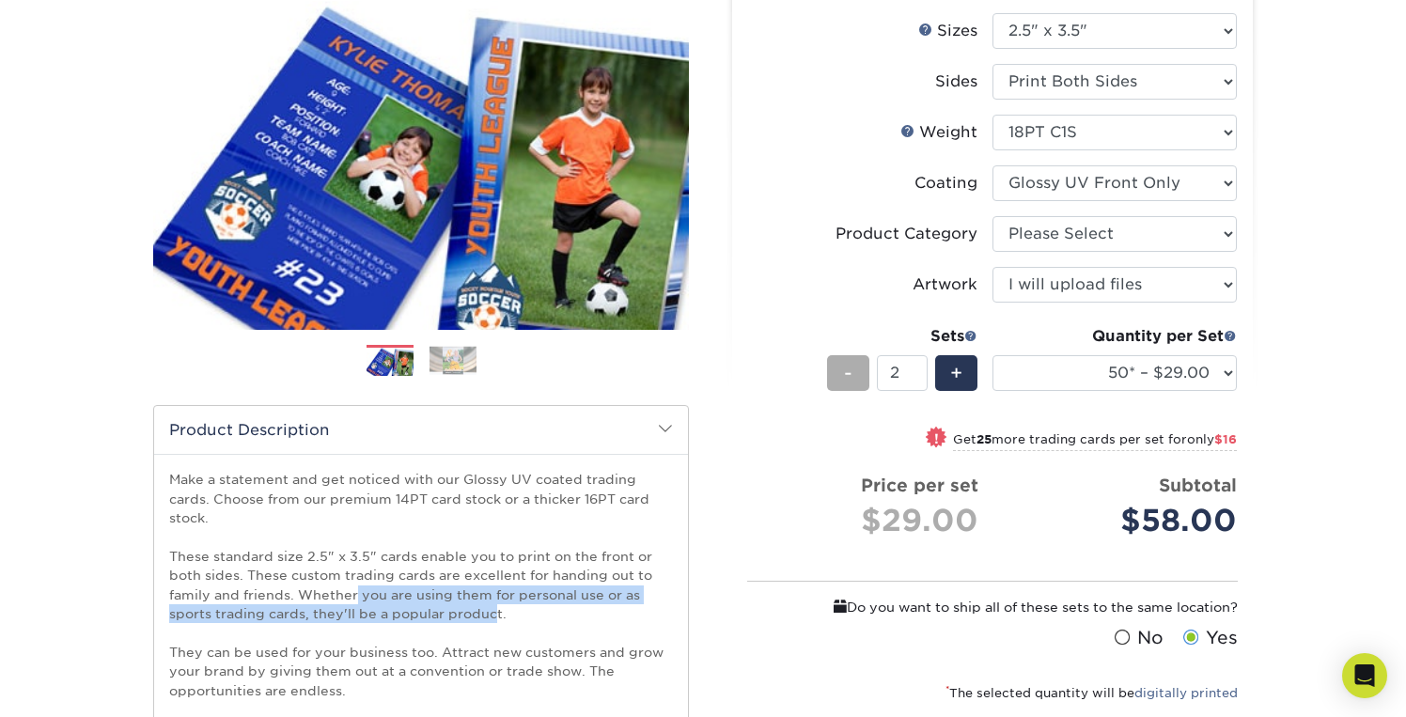
click at [838, 379] on div "-" at bounding box center [848, 373] width 42 height 36
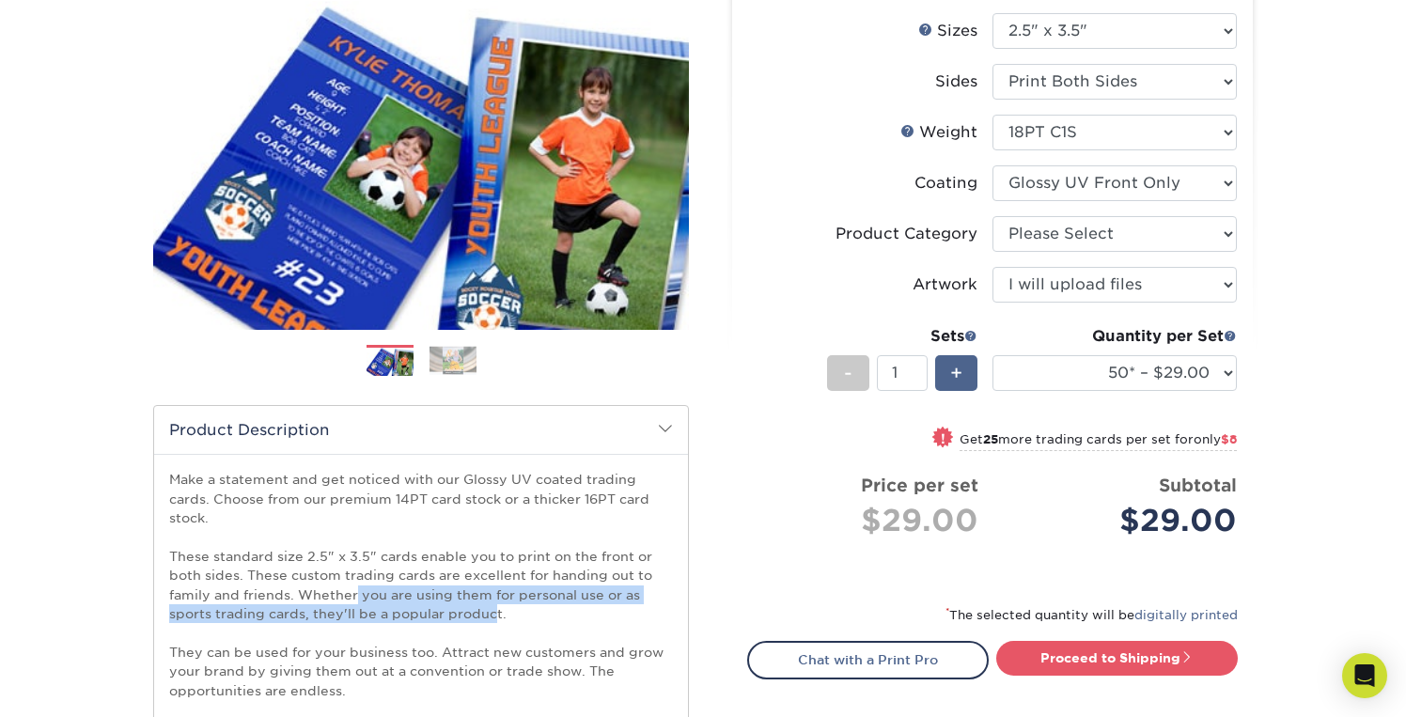
click at [957, 376] on span "+" at bounding box center [956, 373] width 12 height 28
type input "2"
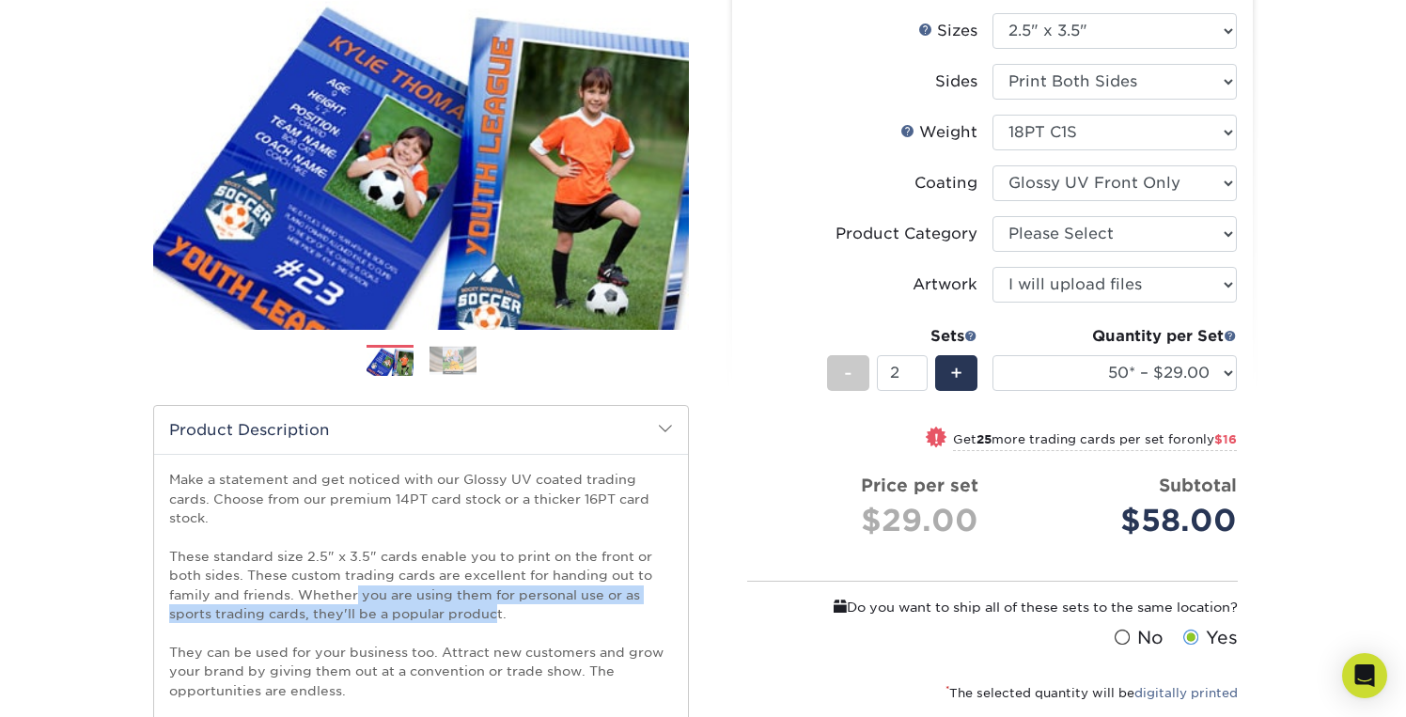
click at [930, 435] on span at bounding box center [936, 437] width 26 height 26
select select "75* – $37.00"
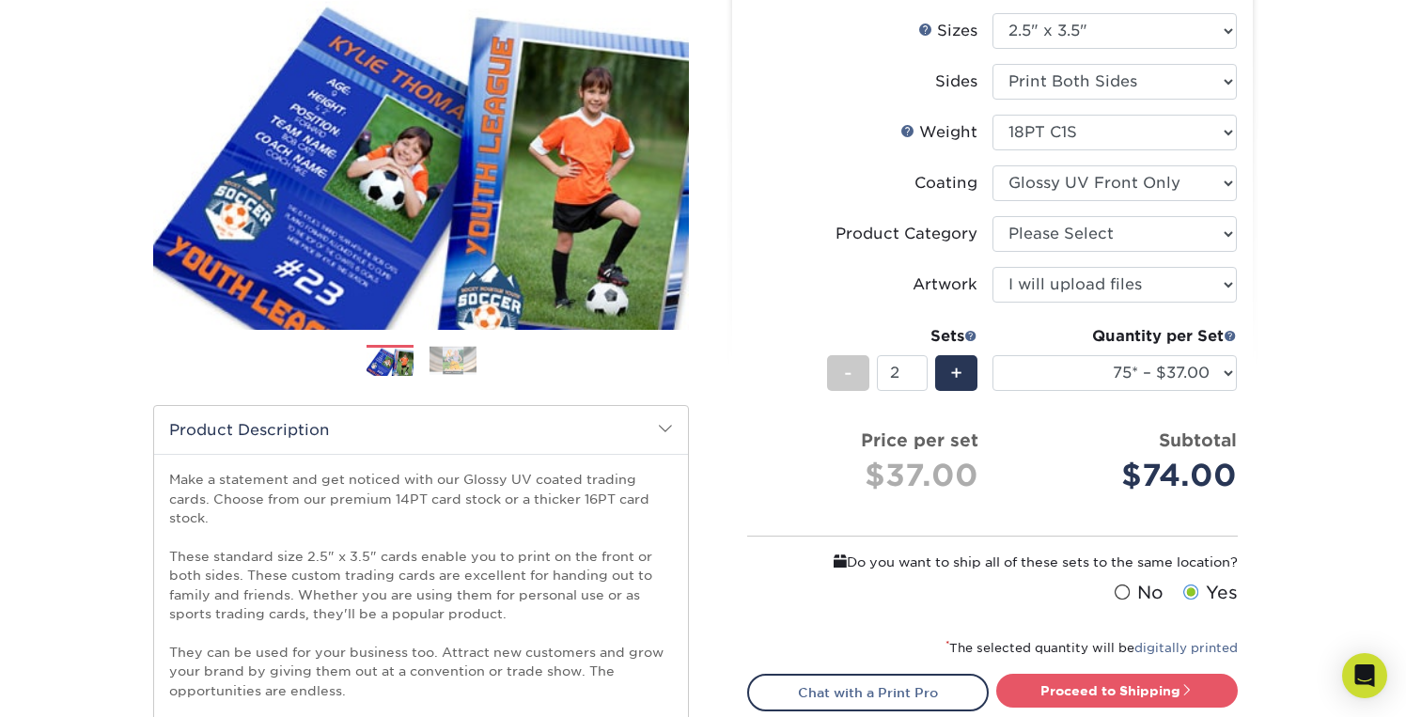
click at [981, 470] on div "Price per set $37.00" at bounding box center [870, 463] width 244 height 71
click at [1184, 331] on div "Quantity per Set" at bounding box center [1115, 336] width 244 height 23
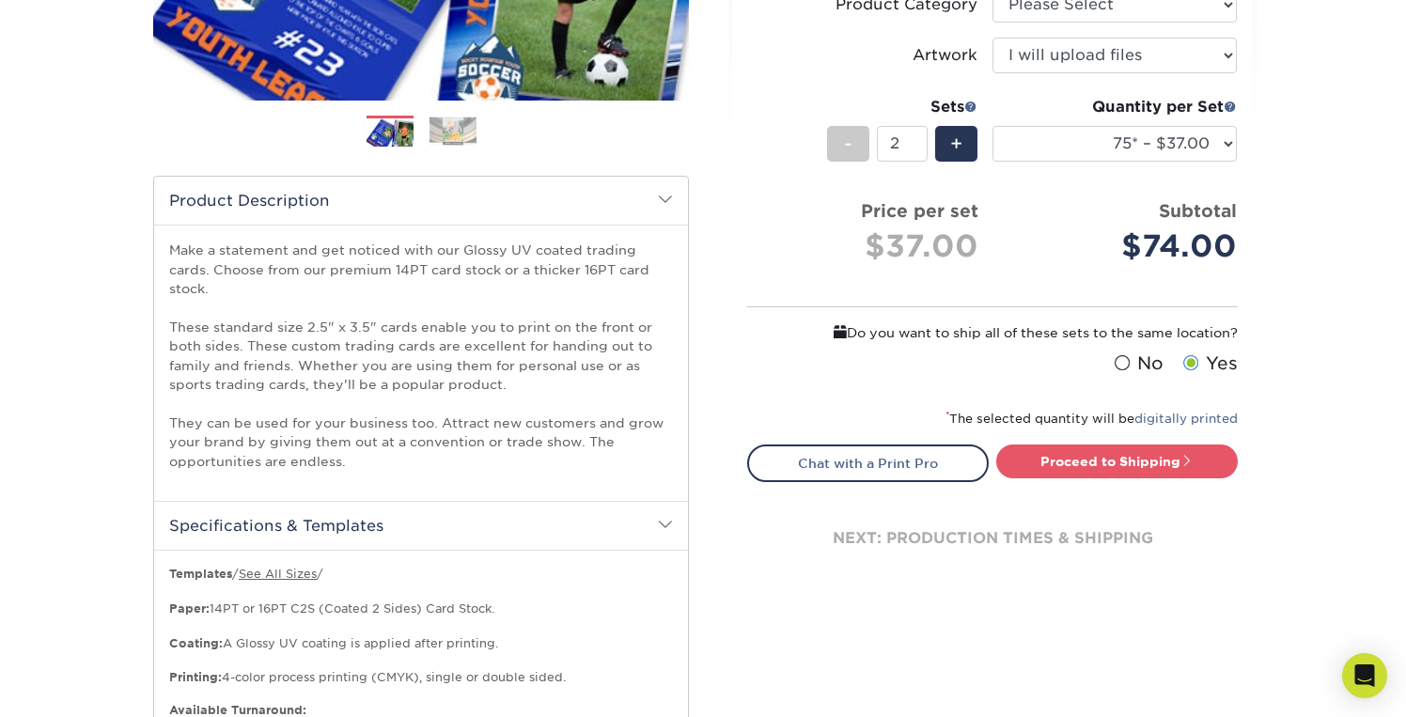
scroll to position [415, 0]
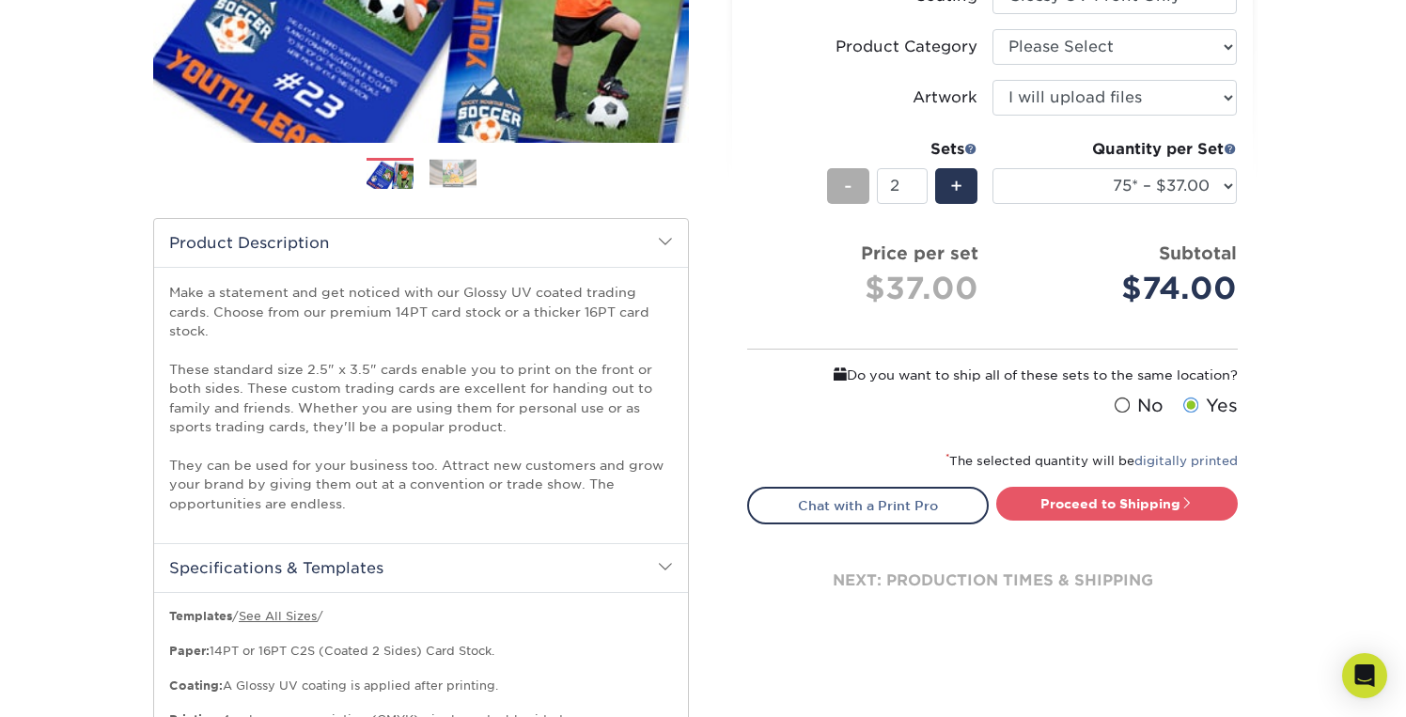
click at [850, 187] on span "-" at bounding box center [848, 186] width 8 height 28
type input "1"
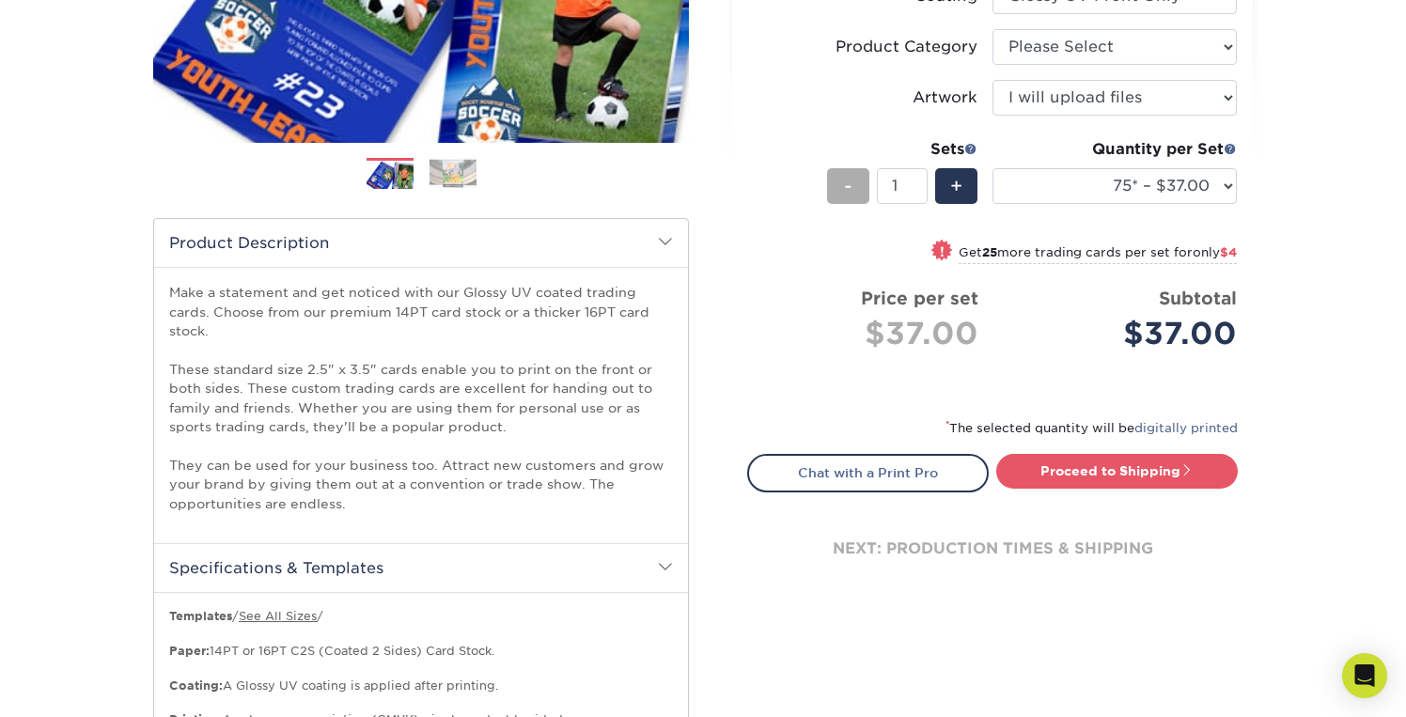
click at [844, 189] on span "-" at bounding box center [848, 186] width 8 height 28
click at [1113, 252] on small "Get 25 more trading cards per set for only $4" at bounding box center [1098, 254] width 278 height 19
select select "100* – $41.00"
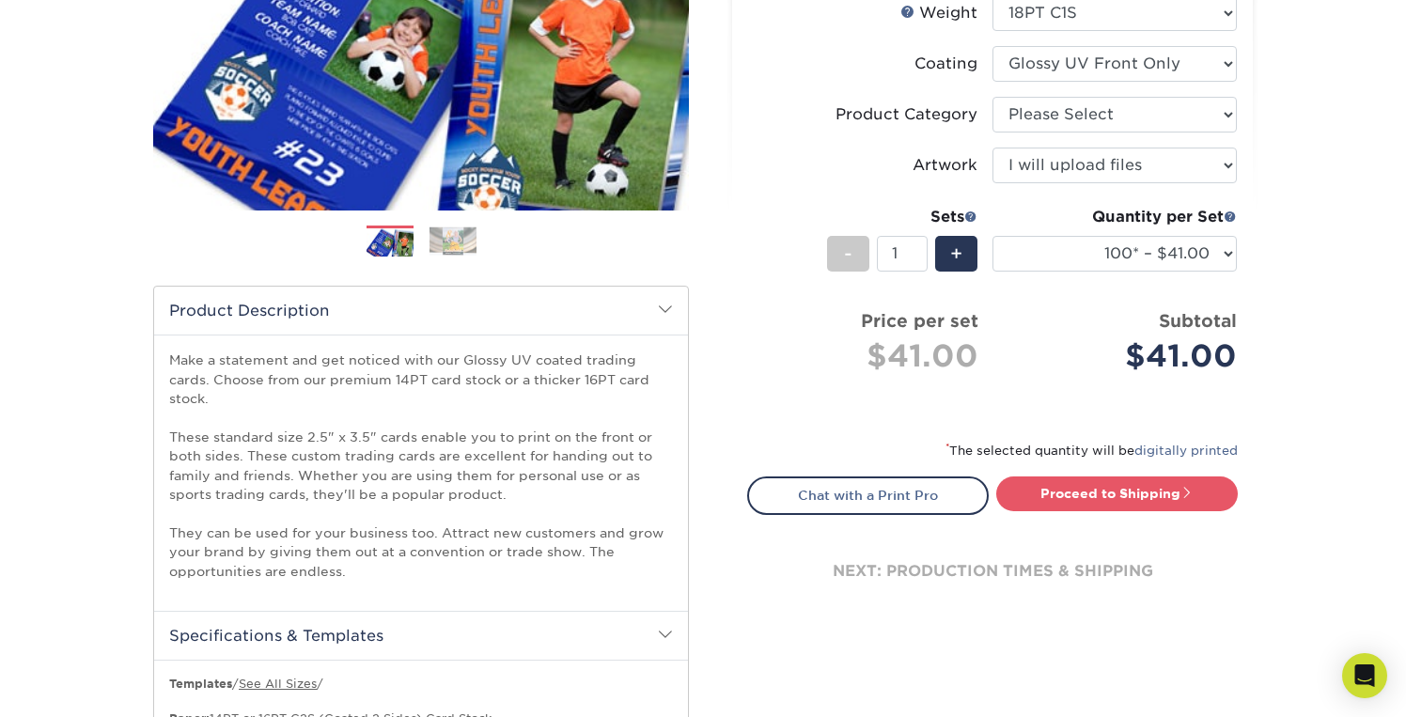
scroll to position [329, 0]
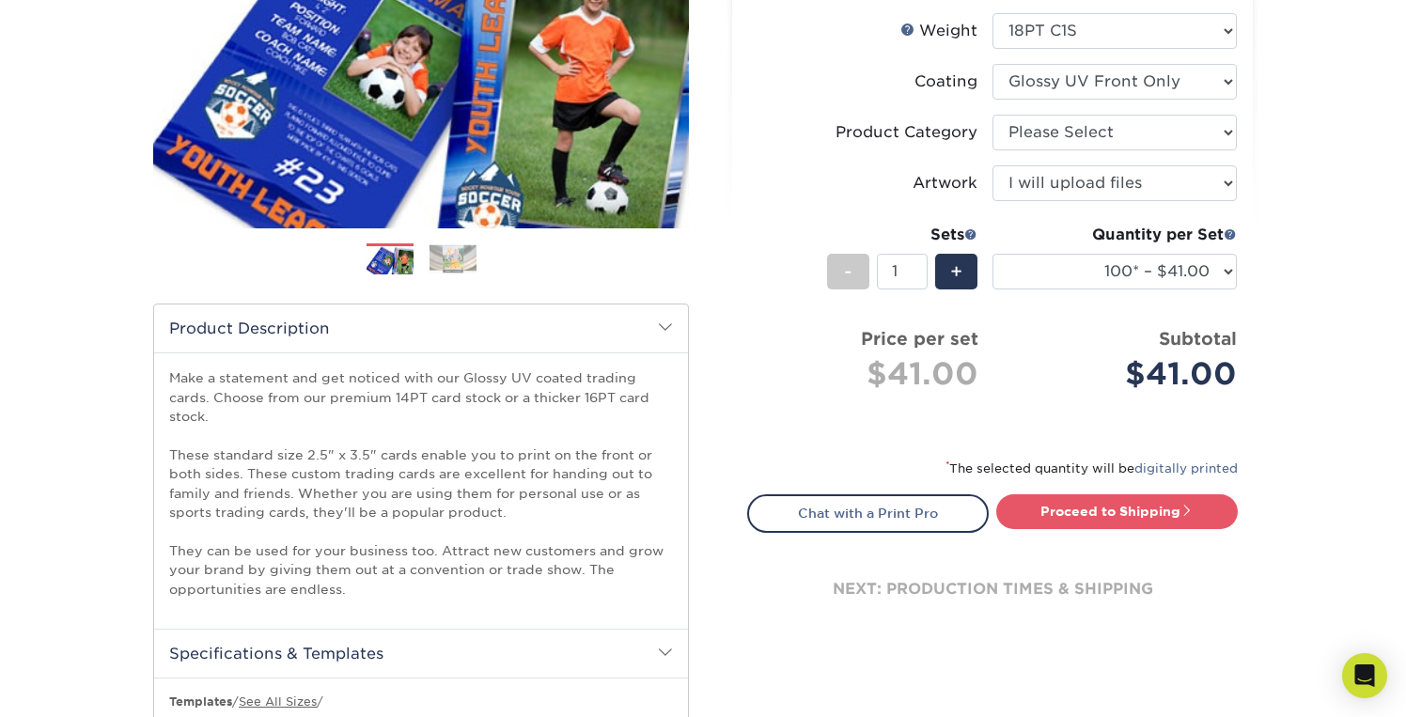
click at [1109, 240] on div "Quantity per Set" at bounding box center [1115, 235] width 244 height 23
click at [1122, 263] on select "25* – $25.00 50* – $29.00 75* – $37.00 100* – $41.00 250* – $48.00 500 – $58.00…" at bounding box center [1115, 272] width 244 height 36
click at [993, 254] on select "25* – $25.00 50* – $29.00 75* – $37.00 100* – $41.00 250* – $48.00 500 – $58.00…" at bounding box center [1115, 272] width 244 height 36
click at [1042, 507] on link "Proceed to Shipping" at bounding box center [1117, 511] width 242 height 34
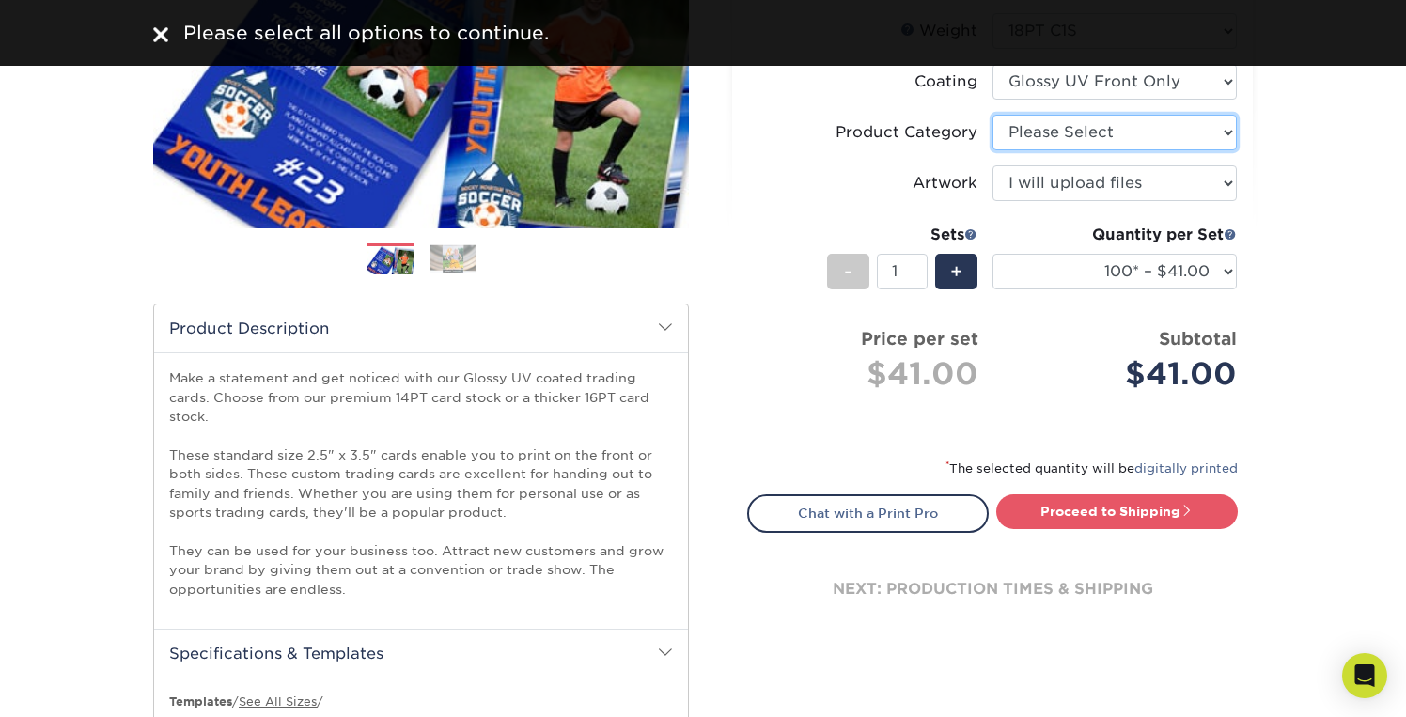
click at [1064, 134] on select "Please Select Trading Cards" at bounding box center [1115, 133] width 244 height 36
select select "c2f9bce9-36c2-409d-b101-c29d9d031e18"
click at [993, 115] on select "Please Select Trading Cards" at bounding box center [1115, 133] width 244 height 36
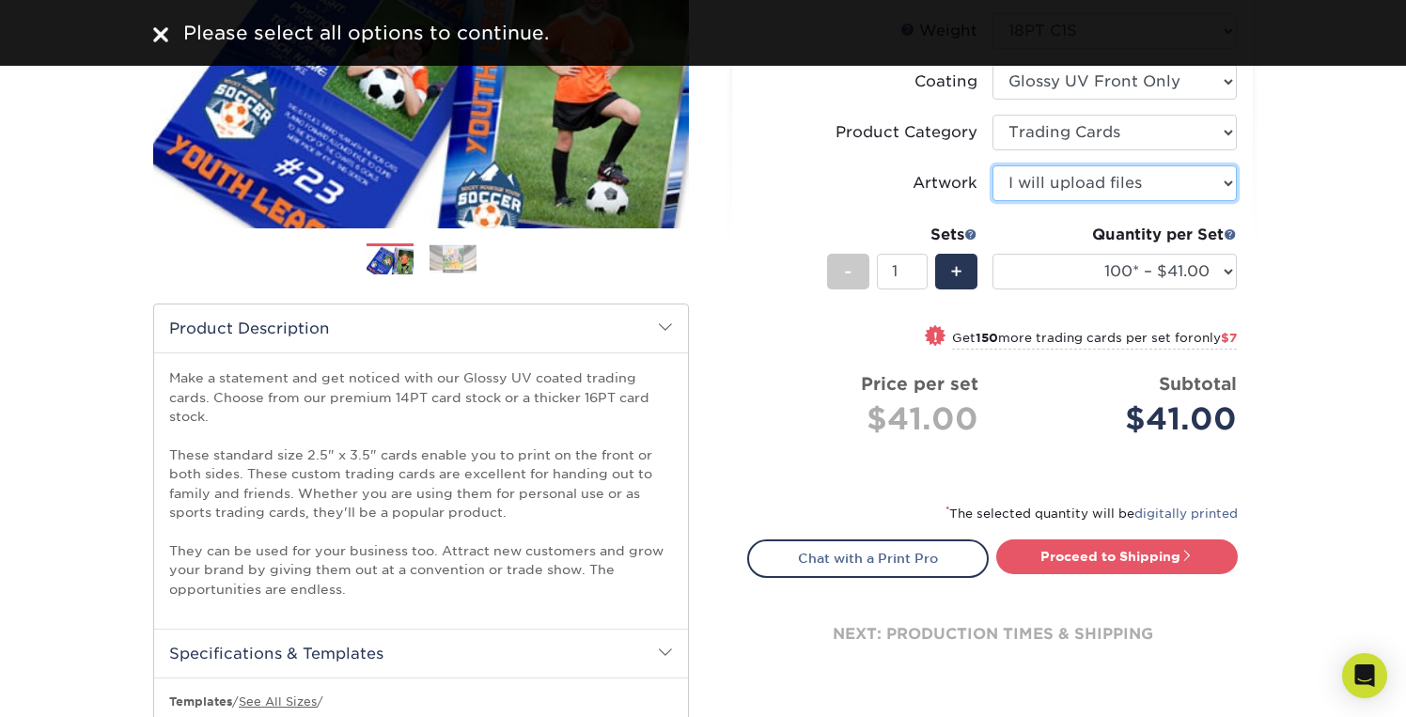
click at [1059, 185] on select "Please Select I will upload files I need a design - $100" at bounding box center [1115, 183] width 244 height 36
click at [993, 165] on select "Please Select I will upload files I need a design - $100" at bounding box center [1115, 183] width 244 height 36
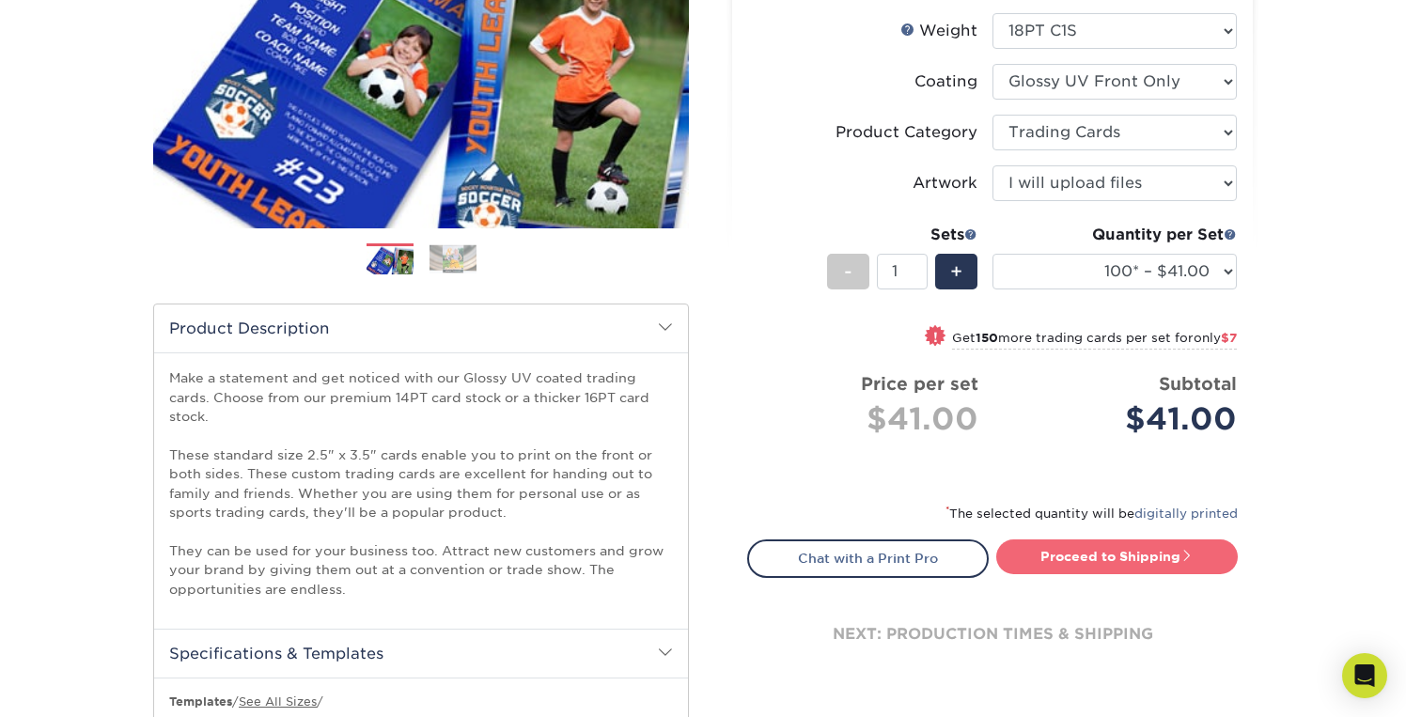
click at [1113, 555] on link "Proceed to Shipping" at bounding box center [1117, 557] width 242 height 34
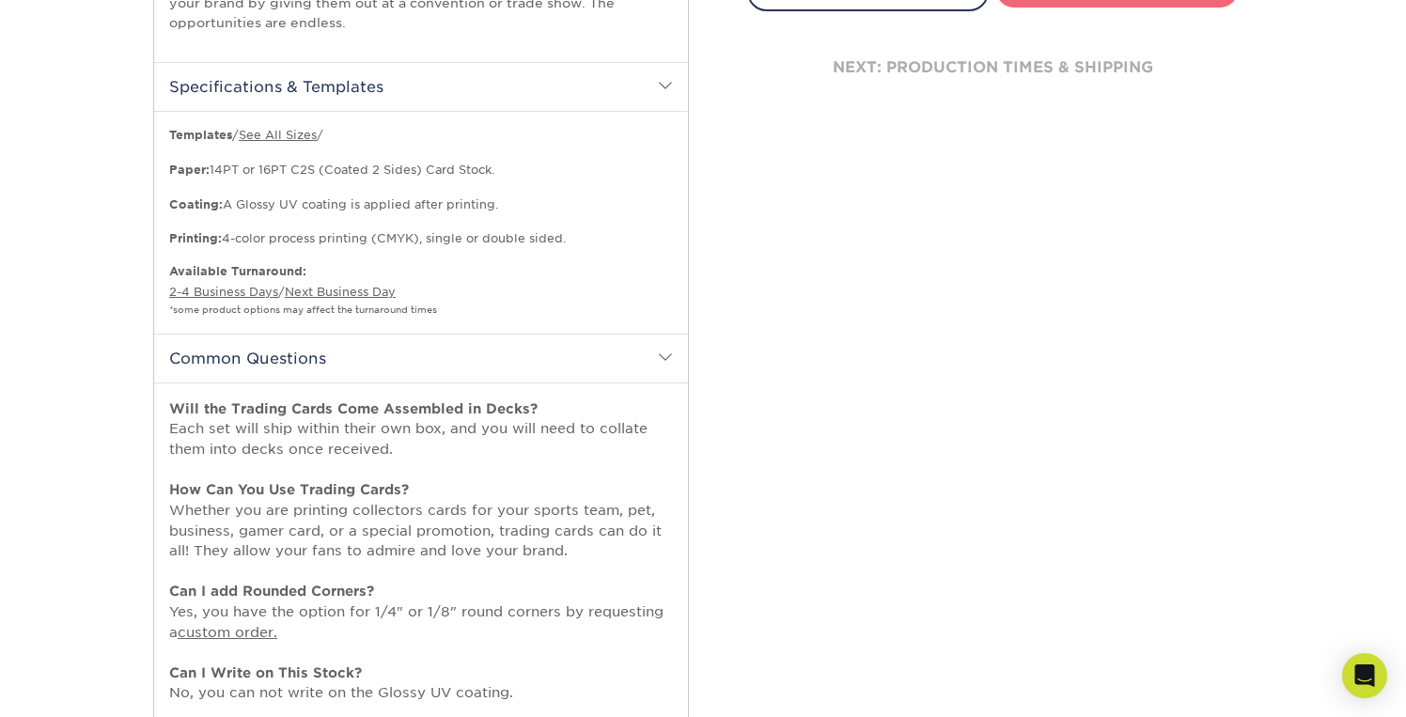
select select "112ffa23-9d02-4f11-8dd7-e63311db5207"
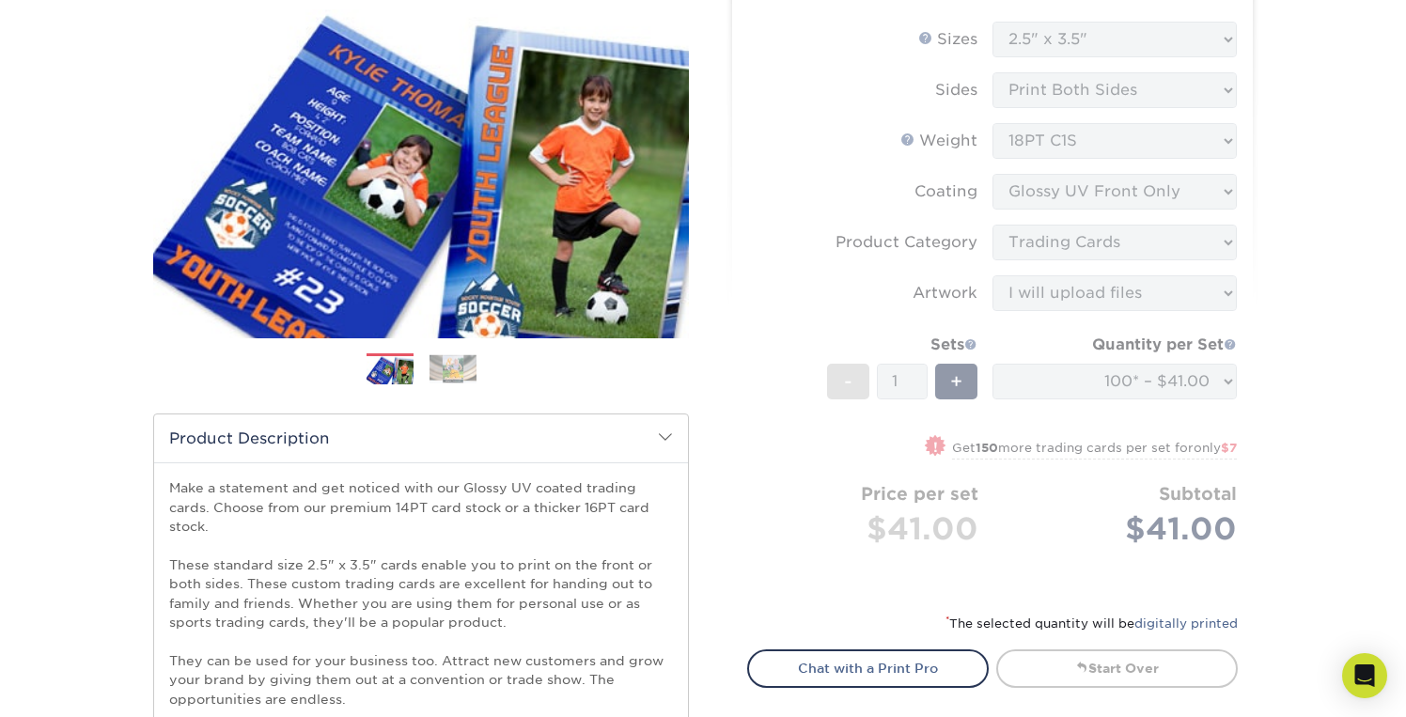
scroll to position [0, 0]
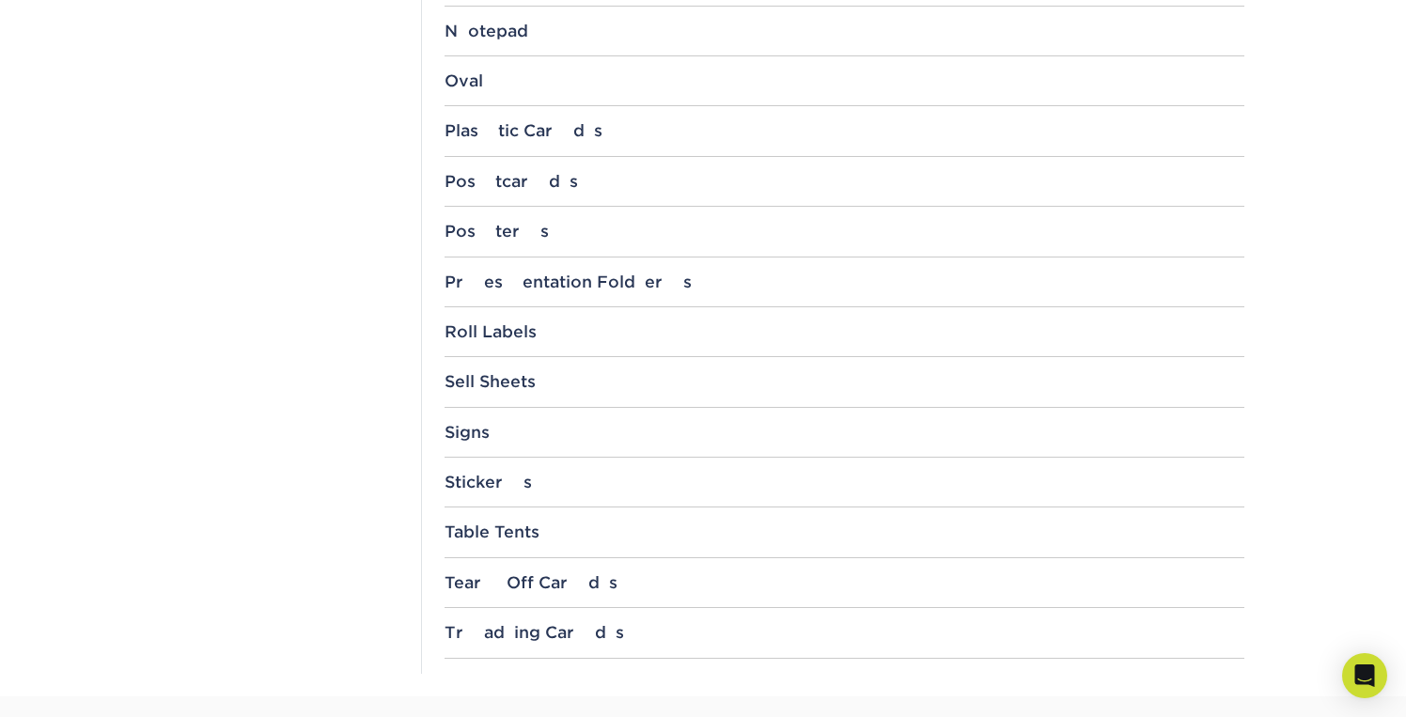
scroll to position [1897, 0]
click at [542, 626] on div "Trading Cards" at bounding box center [845, 629] width 800 height 19
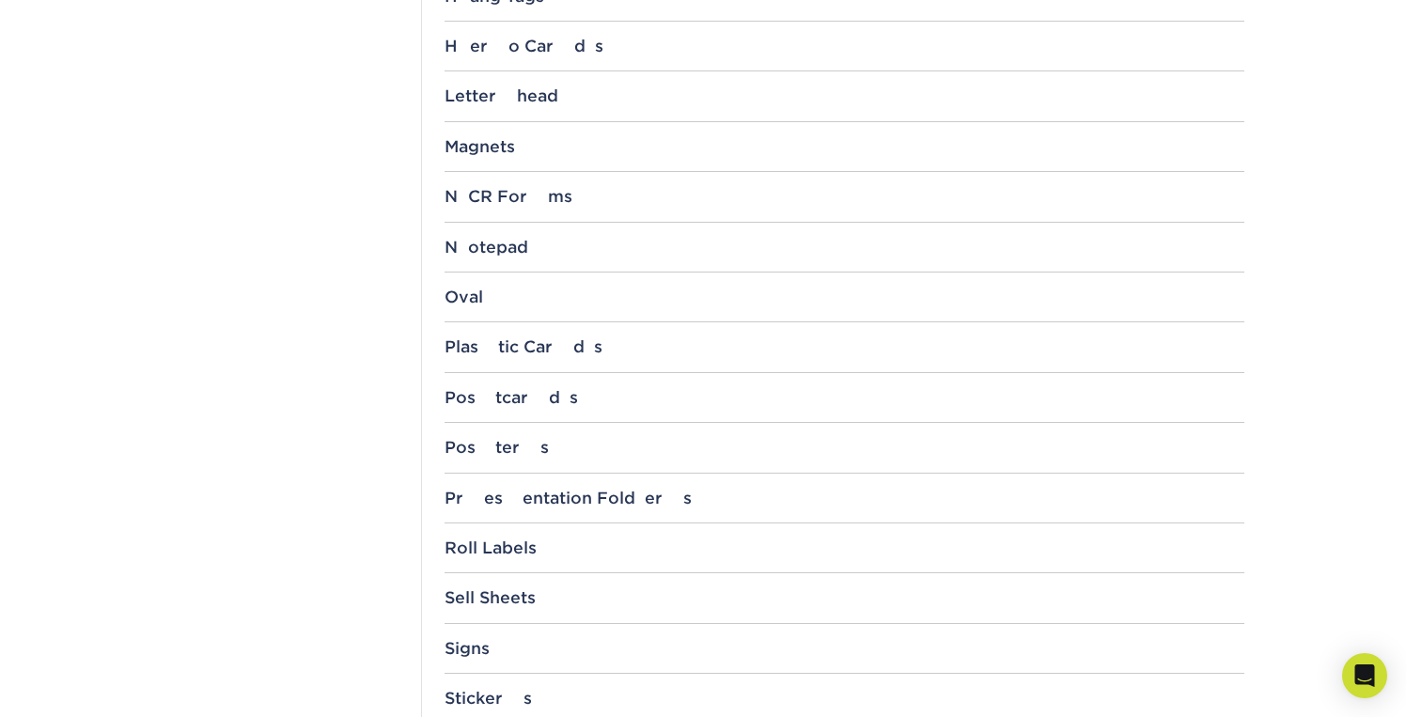
scroll to position [2089, 0]
